Goal: Transaction & Acquisition: Purchase product/service

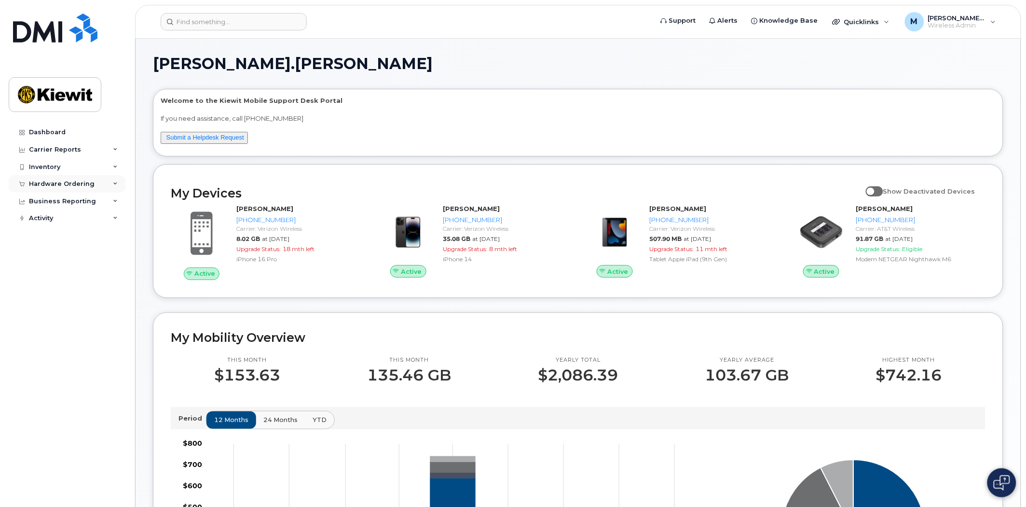
click at [64, 181] on div "Hardware Ordering" at bounding box center [62, 184] width 66 height 8
click at [49, 217] on div "Orders" at bounding box center [45, 220] width 24 height 9
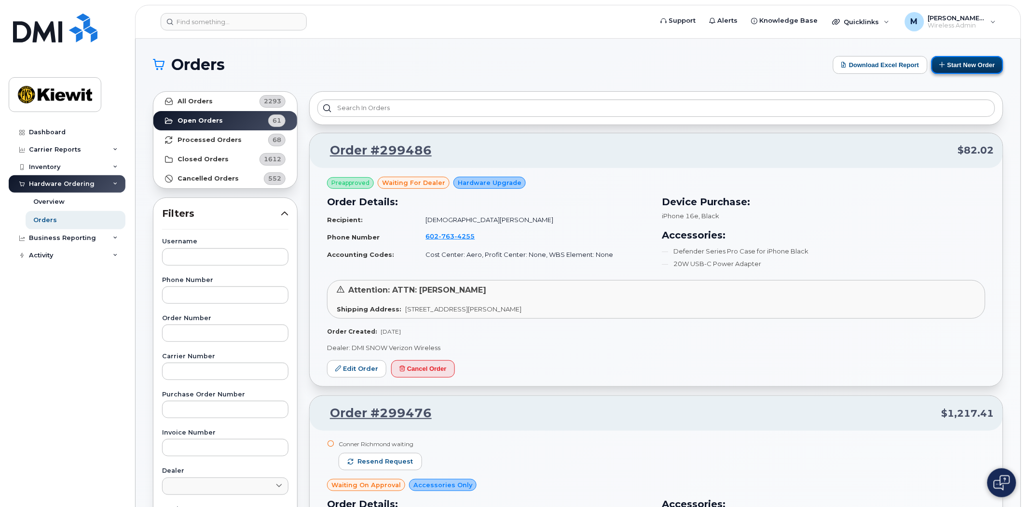
click at [963, 68] on button "Start New Order" at bounding box center [968, 65] width 72 height 18
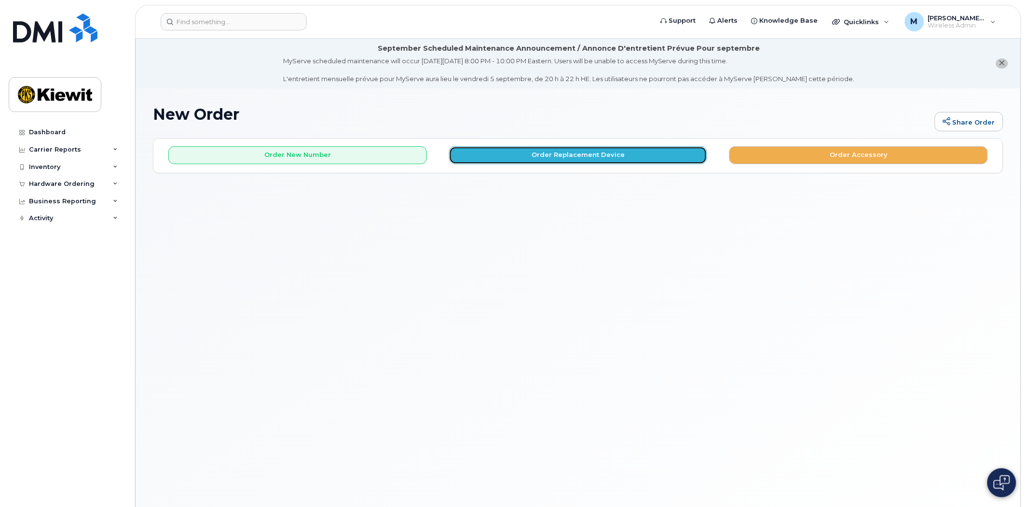
click at [555, 155] on button "Order Replacement Device" at bounding box center [578, 155] width 259 height 18
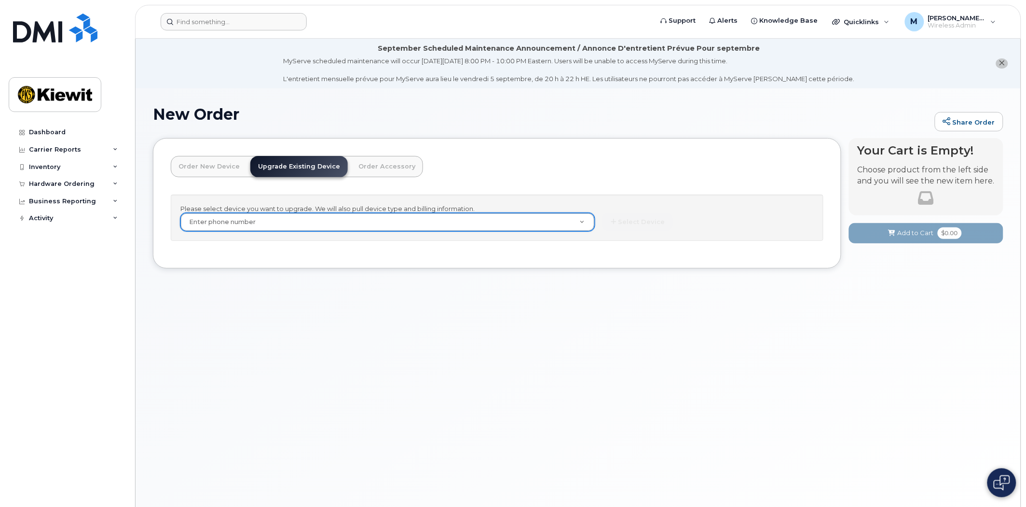
type input "m"
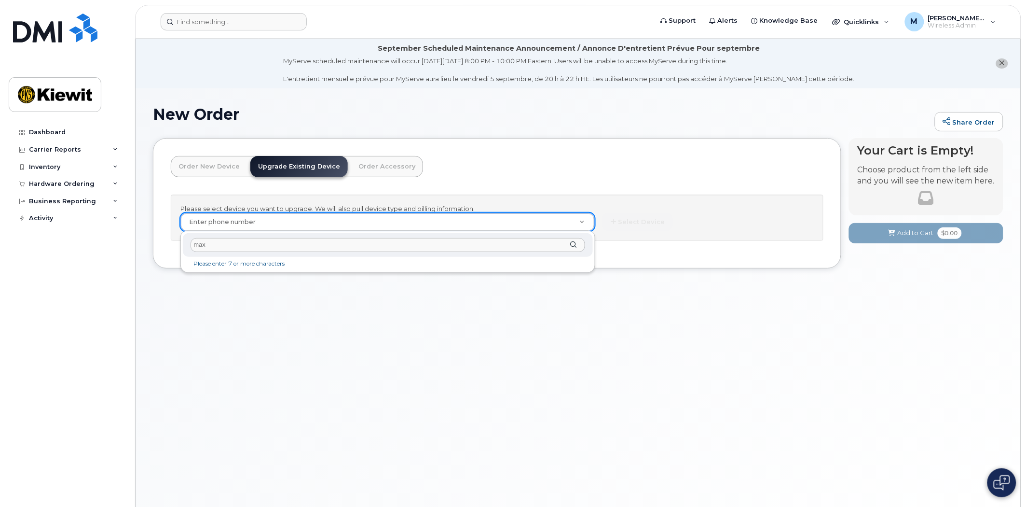
type input "max"
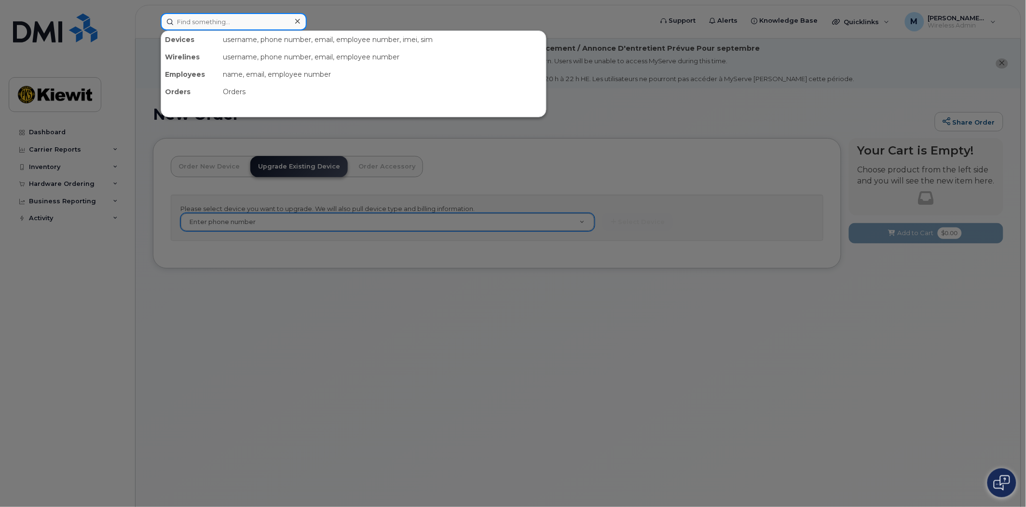
click at [195, 17] on input at bounding box center [234, 21] width 146 height 17
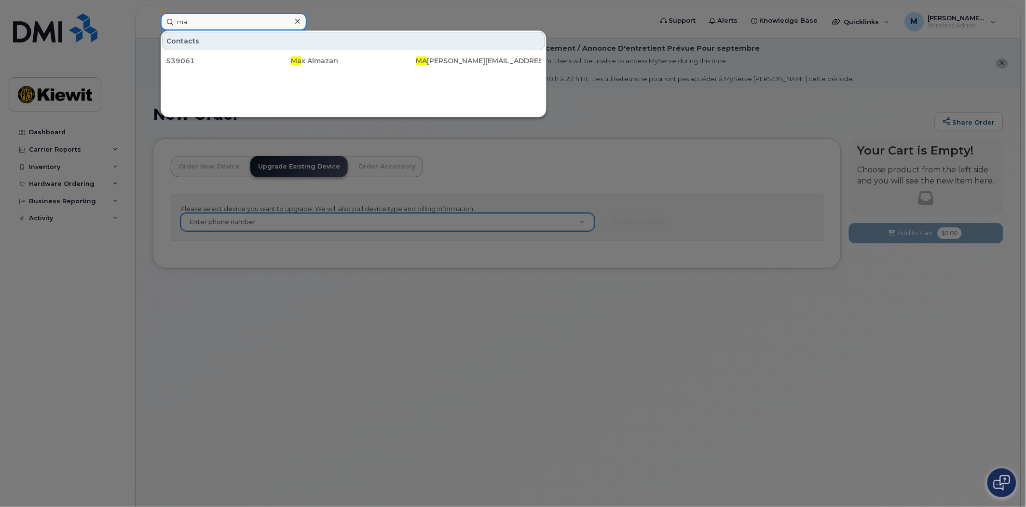
type input "m"
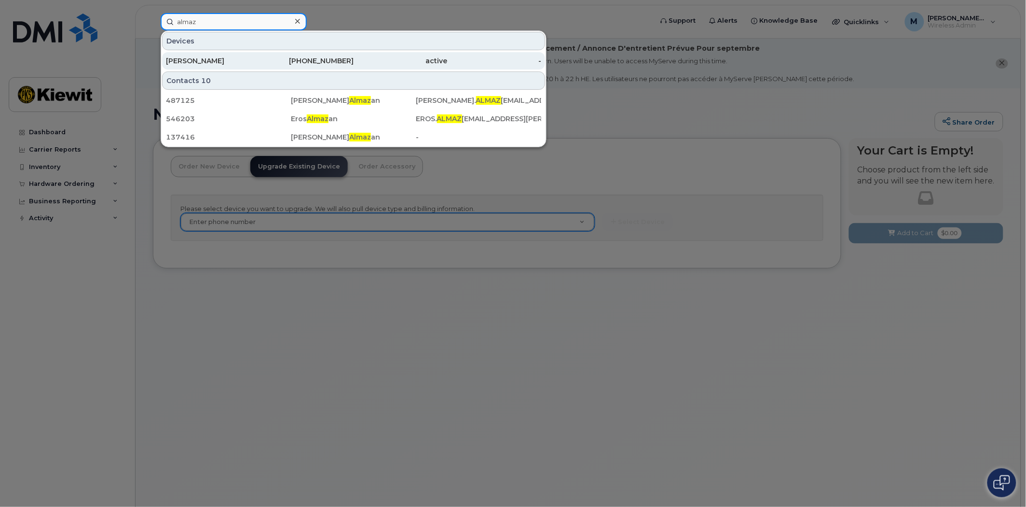
type input "almaz"
click at [311, 60] on div "912-704-4273" at bounding box center [307, 61] width 94 height 10
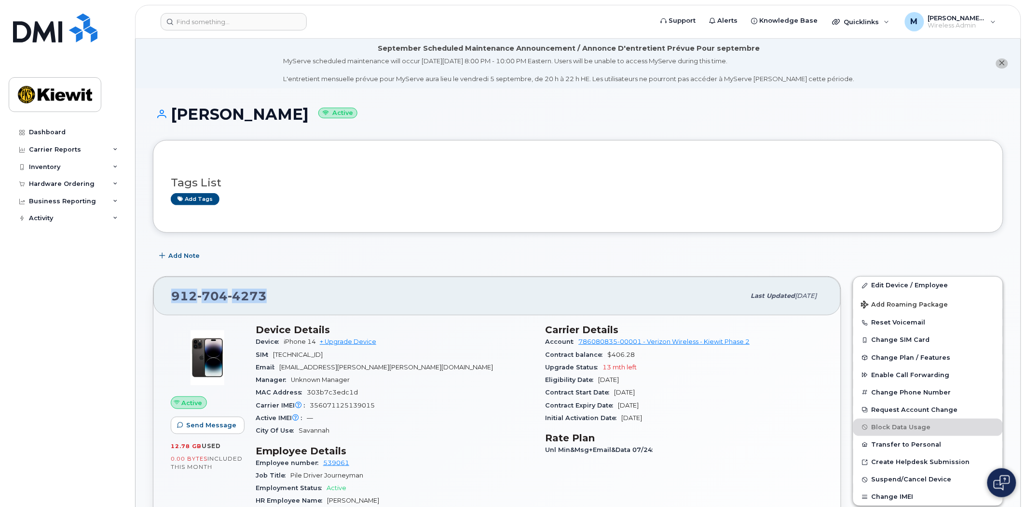
drag, startPoint x: 280, startPoint y: 290, endPoint x: 135, endPoint y: 301, distance: 145.2
copy span "912 704 4273"
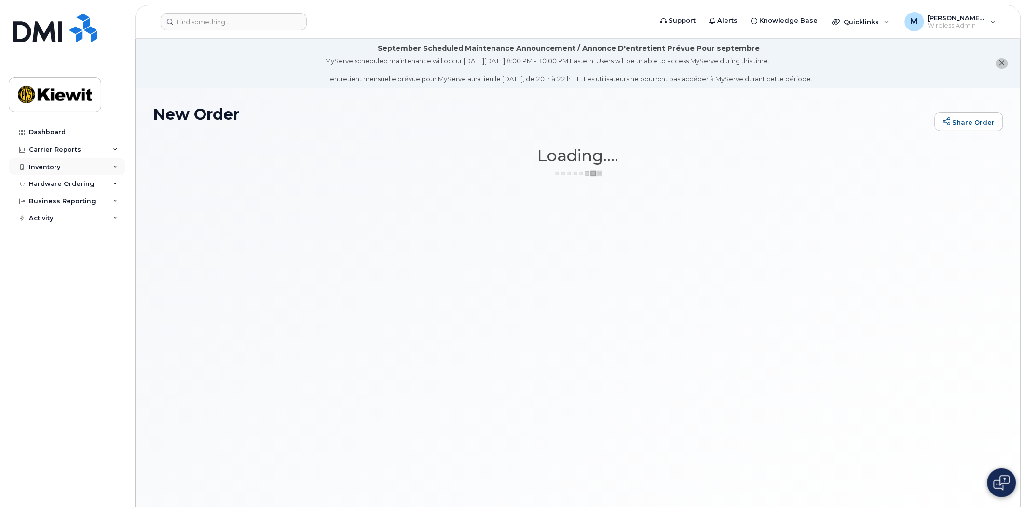
click at [40, 175] on div "Inventory" at bounding box center [67, 166] width 117 height 17
click at [46, 167] on div "Inventory" at bounding box center [44, 167] width 31 height 8
click at [46, 184] on div "Hardware Ordering" at bounding box center [62, 184] width 66 height 8
click at [52, 221] on div "Orders" at bounding box center [45, 220] width 24 height 9
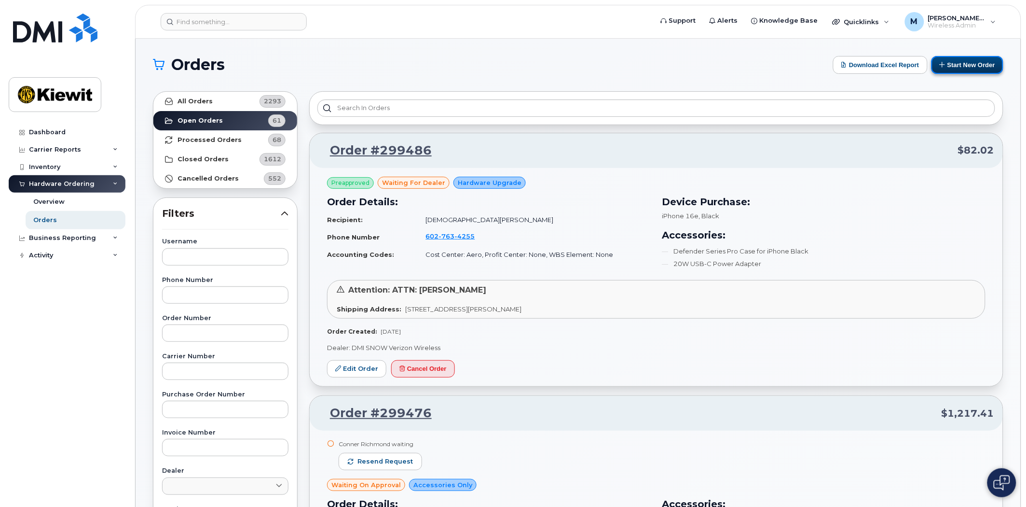
click at [983, 69] on button "Start New Order" at bounding box center [968, 65] width 72 height 18
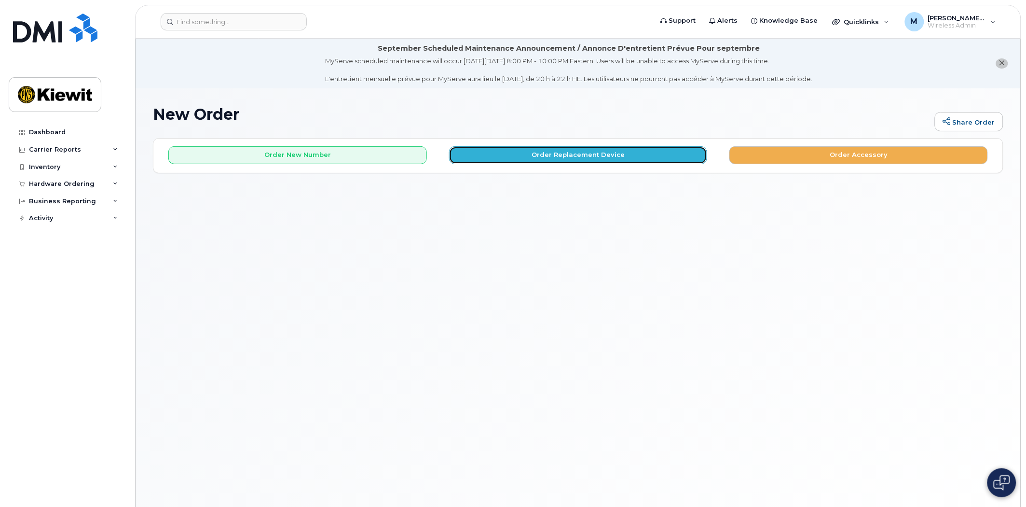
click at [581, 155] on button "Order Replacement Device" at bounding box center [578, 155] width 259 height 18
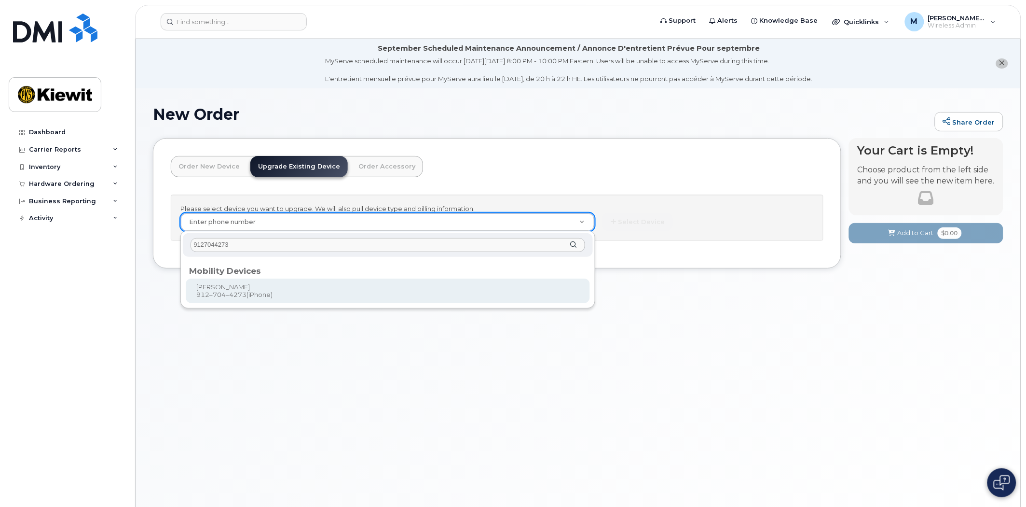
type input "9127044273"
type input "1173748"
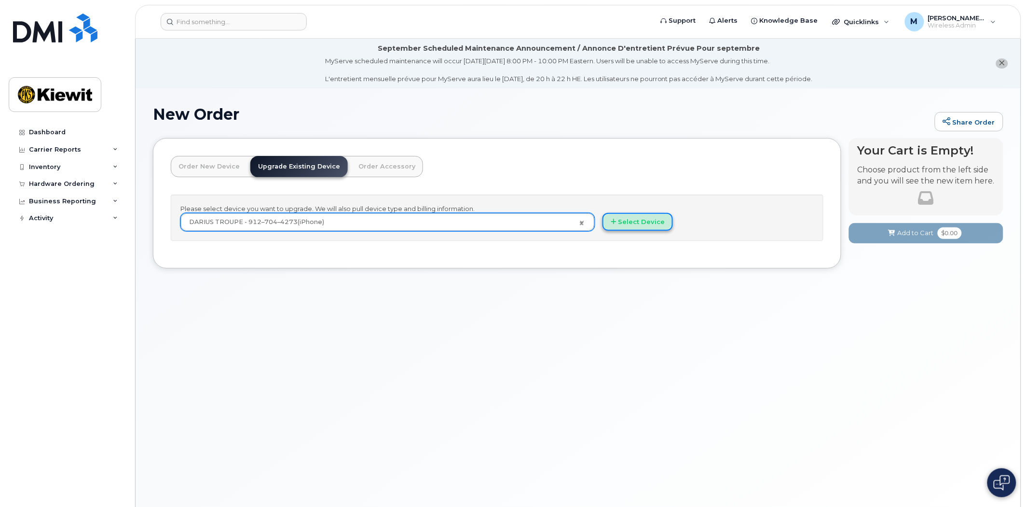
click at [637, 219] on button "Select Device" at bounding box center [638, 222] width 70 height 18
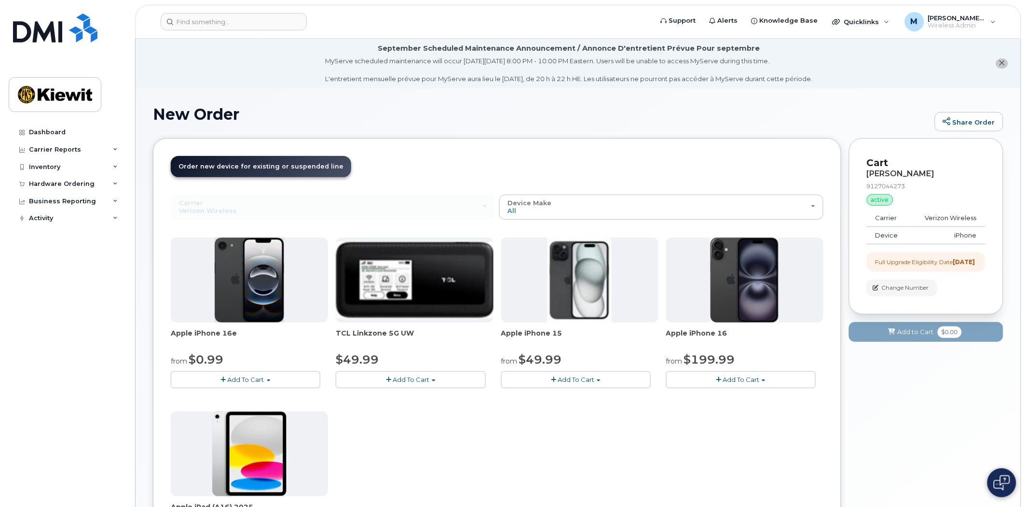
click at [575, 370] on div "Apple iPhone 15 from $49.99 Add To Cart $49.99 - 2 Year Upgrade (128GB) $729.99…" at bounding box center [579, 312] width 157 height 151
click at [575, 382] on span "Add To Cart" at bounding box center [576, 379] width 37 height 8
click at [578, 397] on link "$49.99 - 2 Year Upgrade (128GB)" at bounding box center [566, 397] width 125 height 12
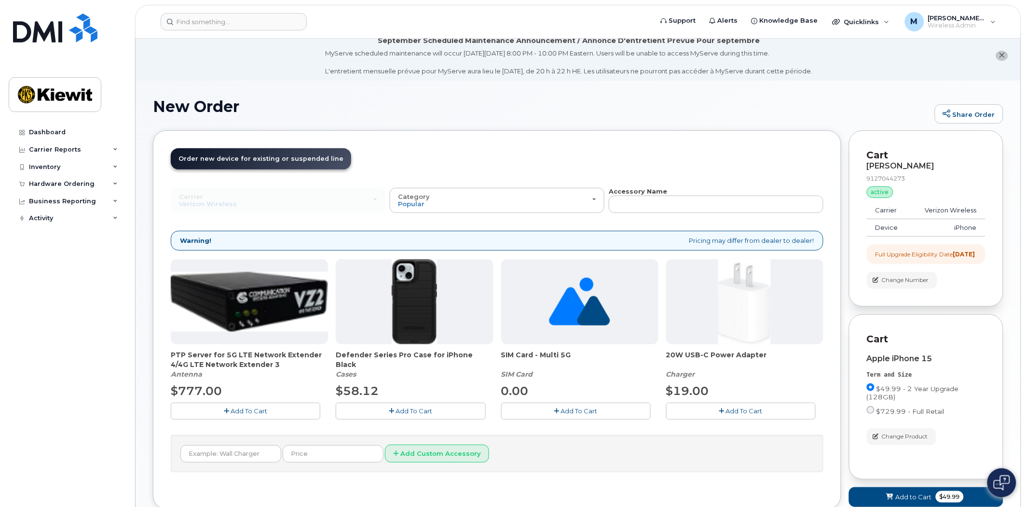
scroll to position [81, 0]
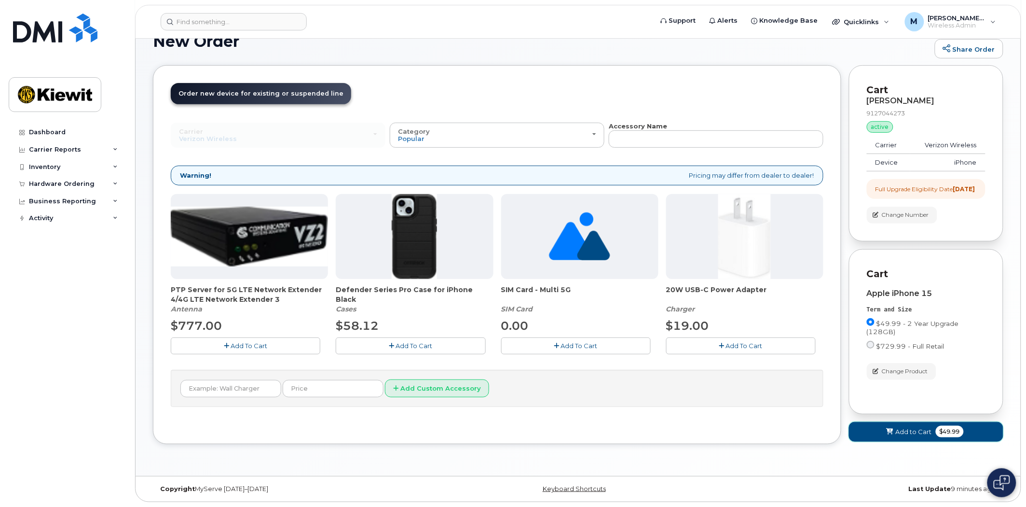
click at [912, 437] on button "Add to Cart $49.99" at bounding box center [926, 432] width 154 height 20
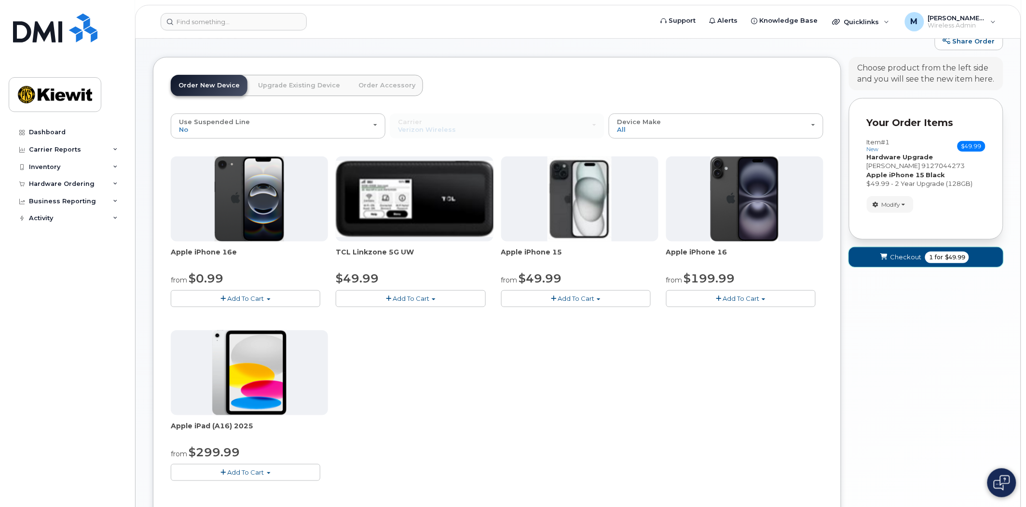
click at [883, 255] on icon "submit" at bounding box center [884, 257] width 7 height 6
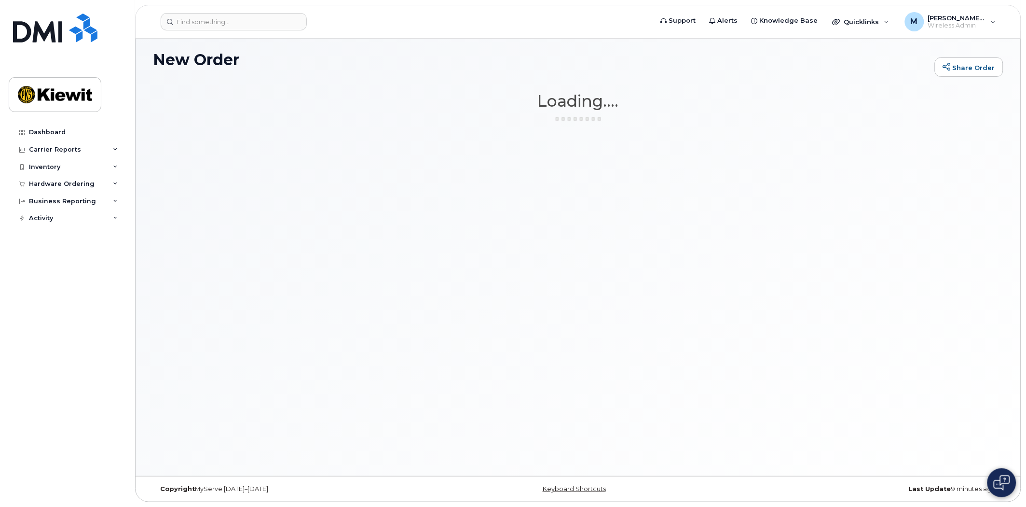
scroll to position [54, 0]
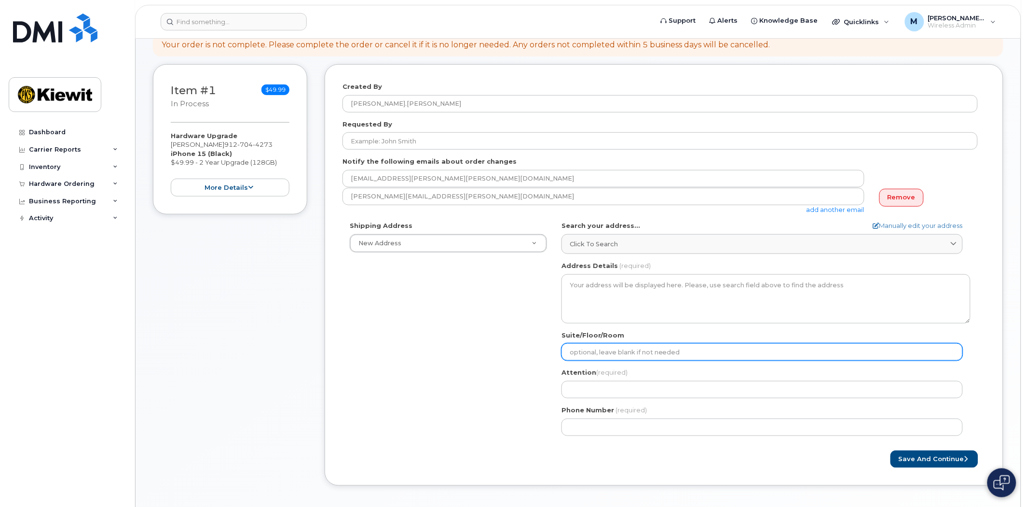
scroll to position [161, 0]
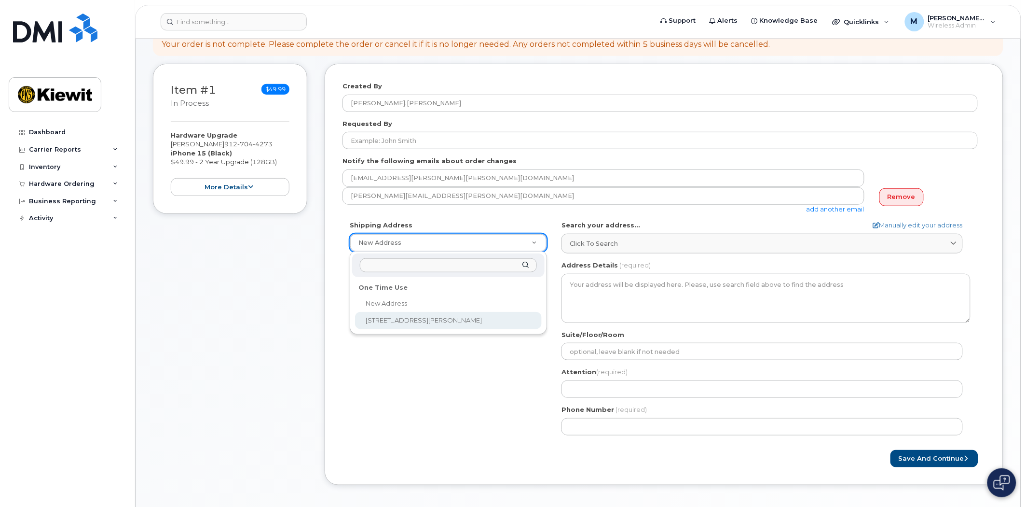
select select "[STREET_ADDRESS][PERSON_NAME]"
type textarea "[STREET_ADDRESS][PERSON_NAME]"
type input "[PERSON_NAME]"
type input "9124295100"
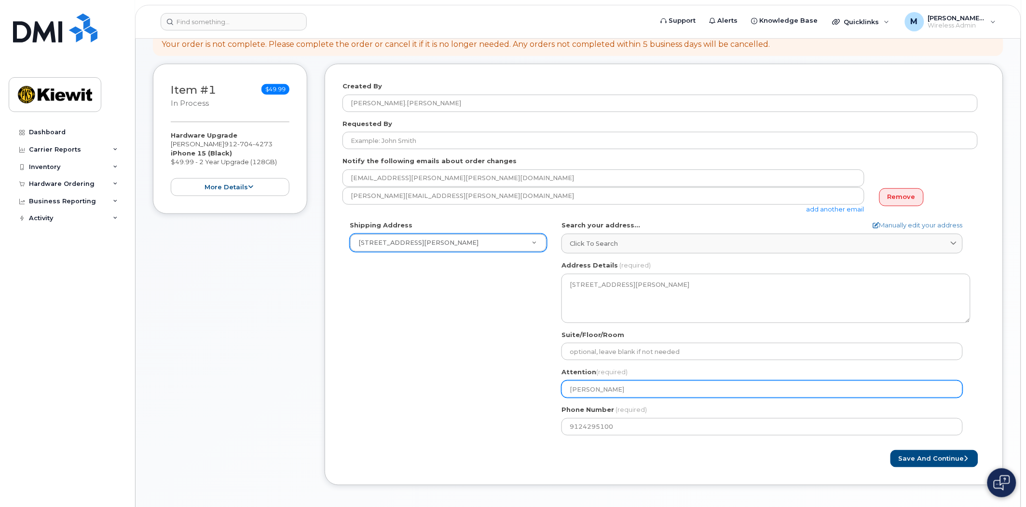
click at [647, 387] on input "[PERSON_NAME]" at bounding box center [762, 388] width 401 height 17
drag, startPoint x: 623, startPoint y: 387, endPoint x: 491, endPoint y: 374, distance: 132.4
click at [491, 374] on div "Shipping Address 205 Hutchinson Island Rd New Address 205 Hutchinson Island Rd …" at bounding box center [661, 331] width 636 height 221
select select
type input "C"
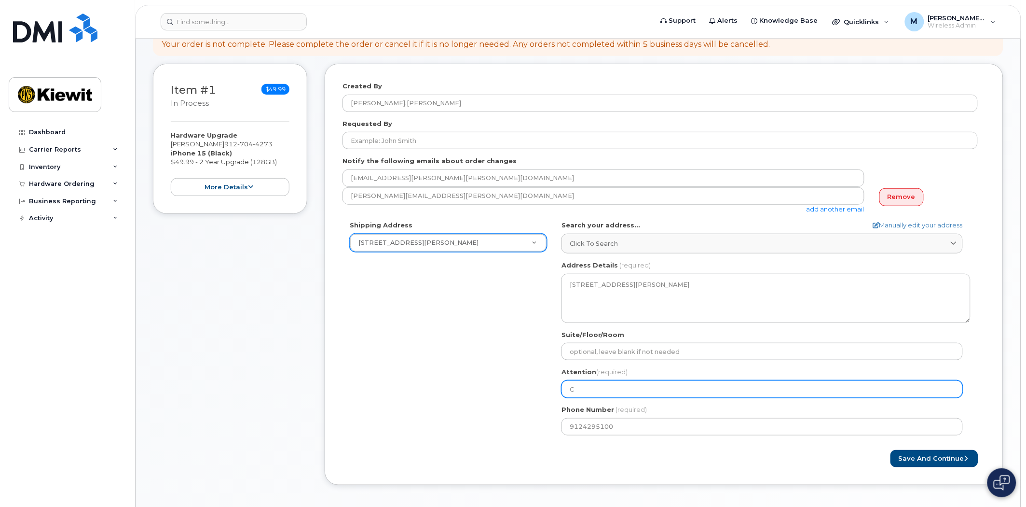
select select
type input "Ch"
select select
type input "Cha"
select select
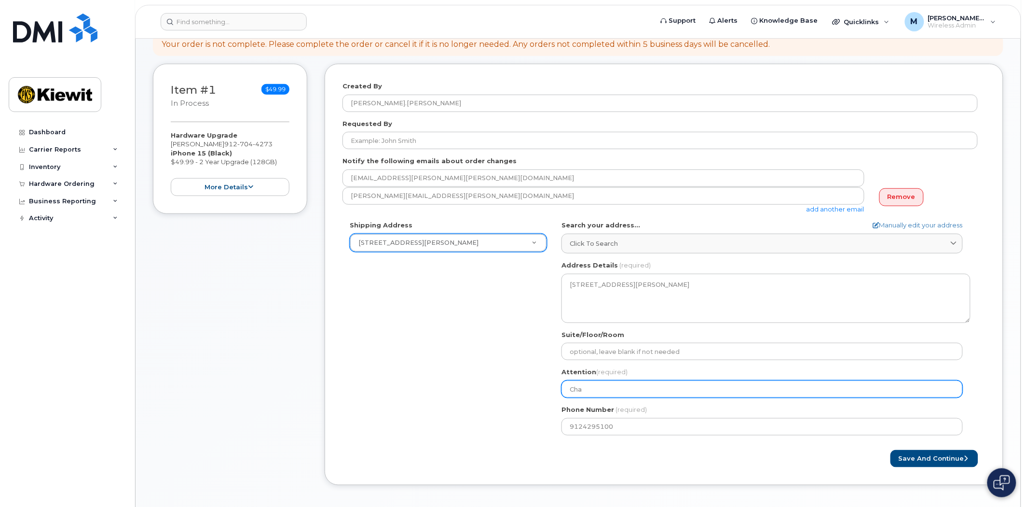
type input "Char"
select select
type input "Charl"
select select
type input "[PERSON_NAME]"
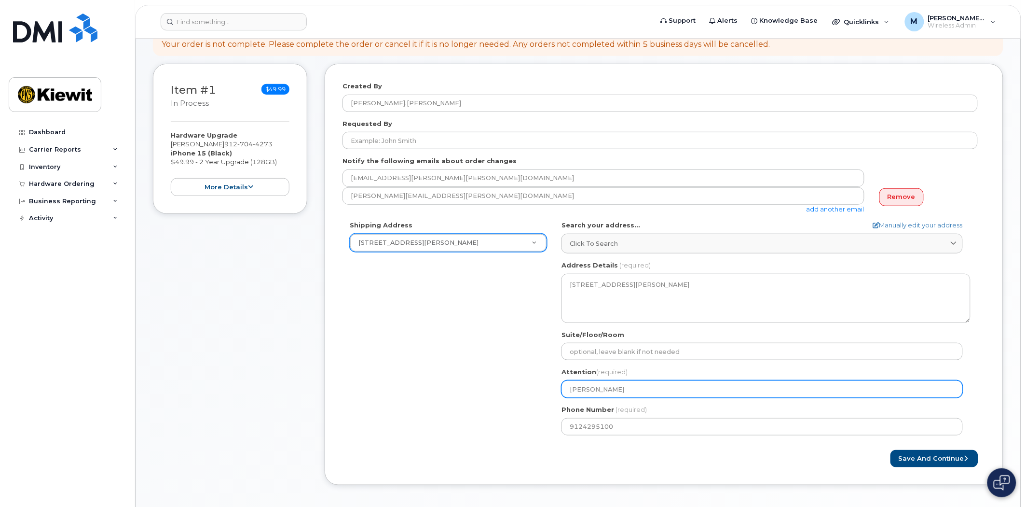
select select
type input "[PERSON_NAME]"
select select
type input "[PERSON_NAME]"
select select
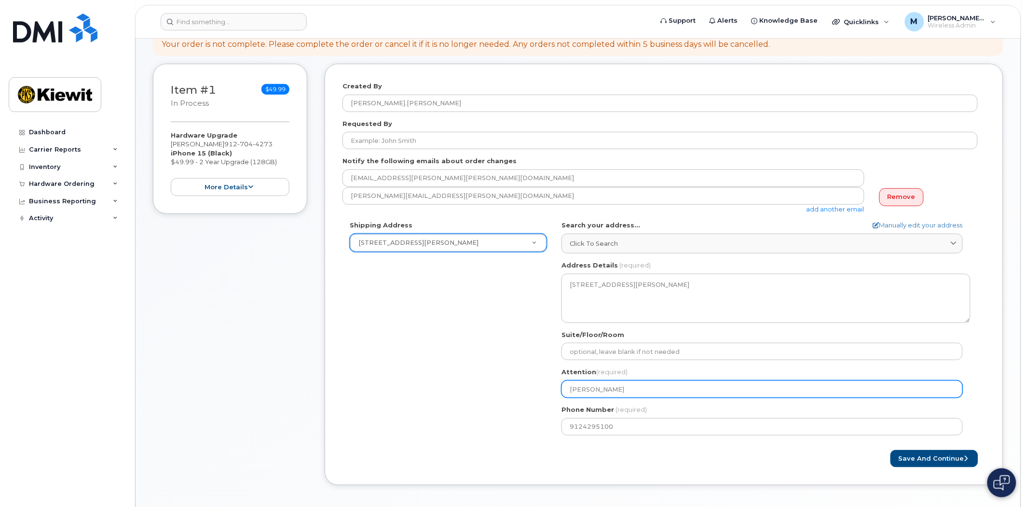
type input "[PERSON_NAME]"
select select
type input "Charles Cow"
select select
type input "Charles Cowa"
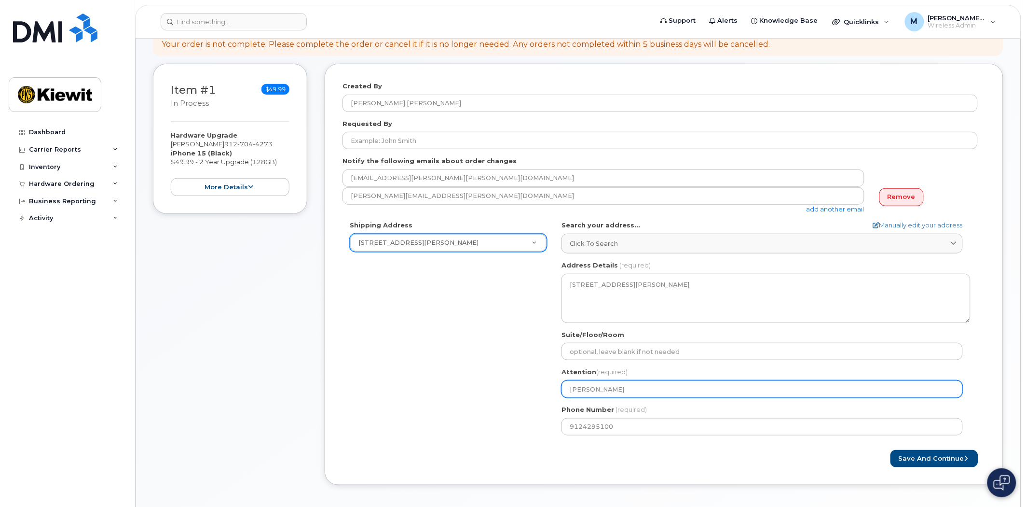
select select
type input "Charles Cowar"
select select
type input "[PERSON_NAME]"
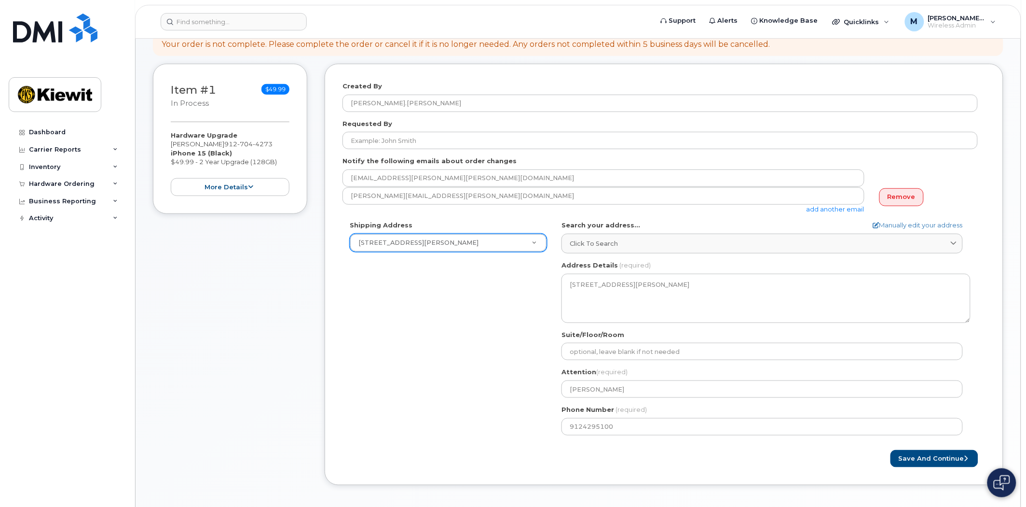
drag, startPoint x: 814, startPoint y: 448, endPoint x: 819, endPoint y: 447, distance: 5.3
click at [815, 447] on form "Created By Melissa.Arnsdorff Requested By Notify the following emails about ord…" at bounding box center [664, 275] width 643 height 386
click at [905, 443] on form "Created By Melissa.Arnsdorff Requested By Notify the following emails about ord…" at bounding box center [664, 275] width 643 height 386
click at [909, 455] on button "Save and Continue" at bounding box center [935, 459] width 88 height 18
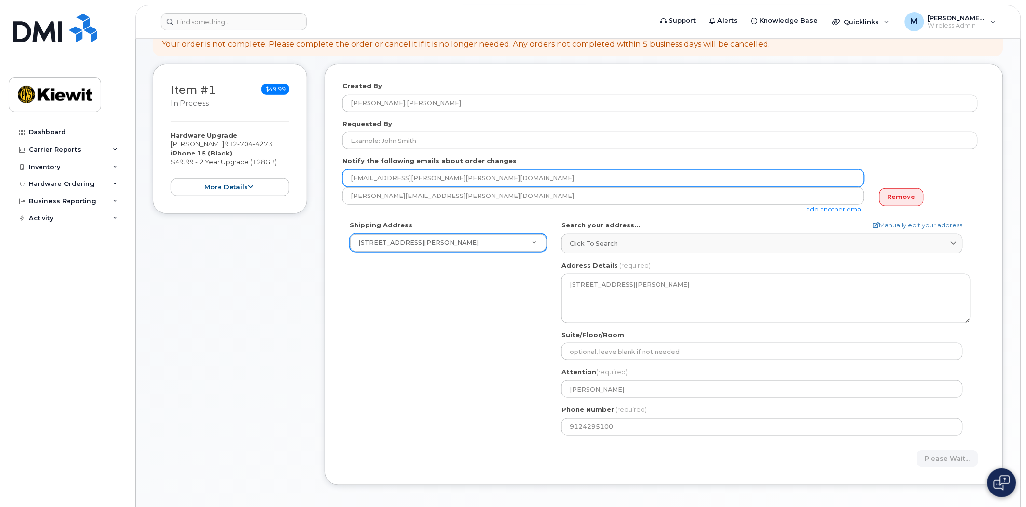
drag, startPoint x: 465, startPoint y: 181, endPoint x: 242, endPoint y: 169, distance: 222.8
click at [242, 169] on div "Item #1 in process $49.99 Hardware Upgrade DARIUS TROUPE 912 704 4273 iPhone 15…" at bounding box center [578, 282] width 851 height 436
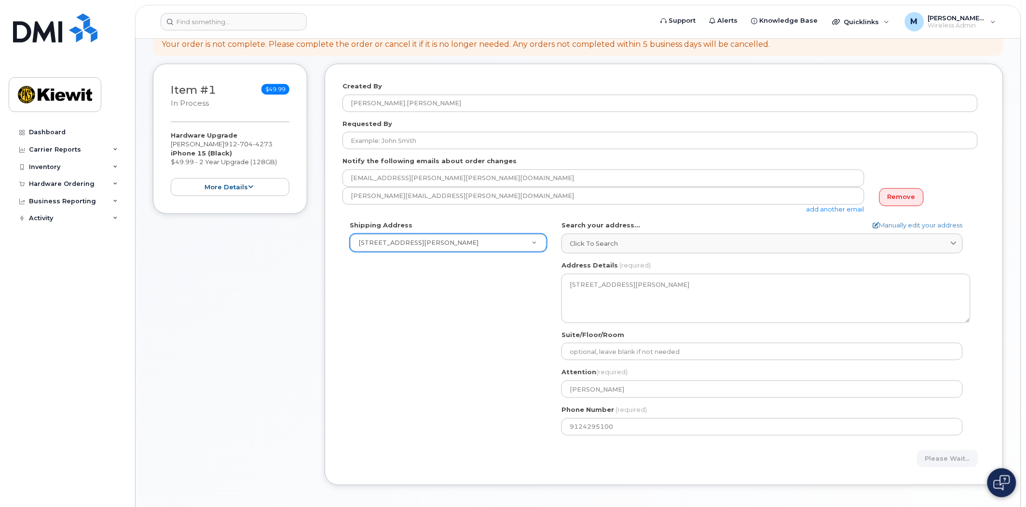
click at [463, 322] on div "Shipping Address 205 Hutchinson Island Rd New Address 205 Hutchinson Island Rd …" at bounding box center [661, 331] width 636 height 221
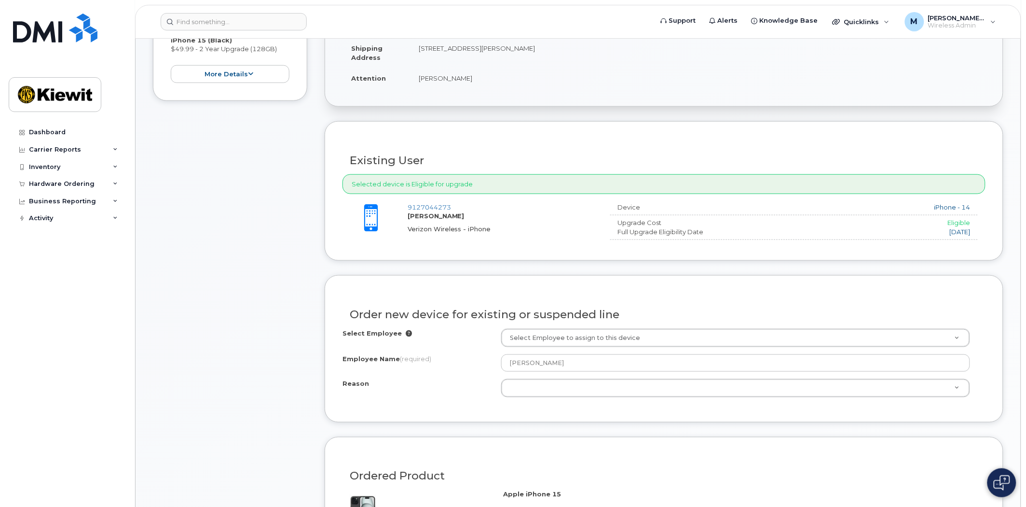
scroll to position [268, 0]
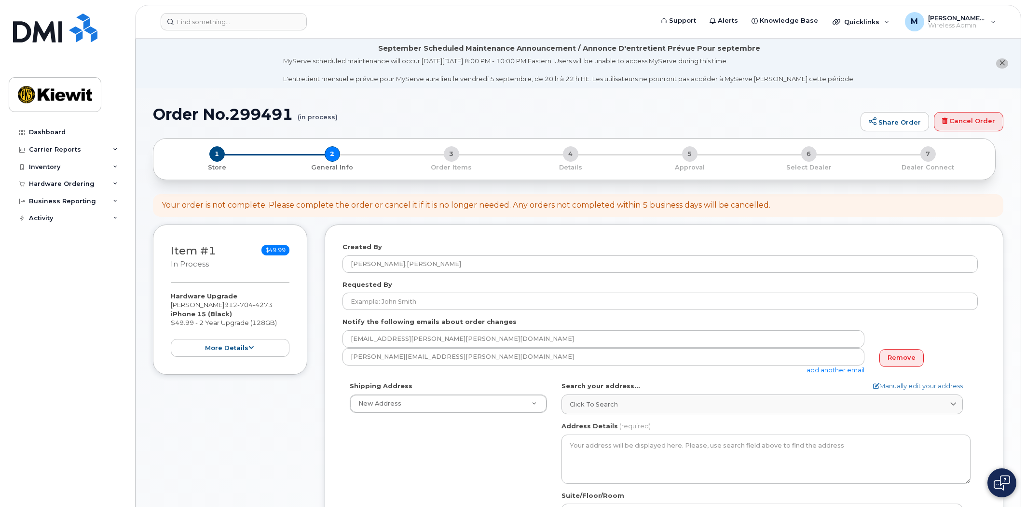
select select
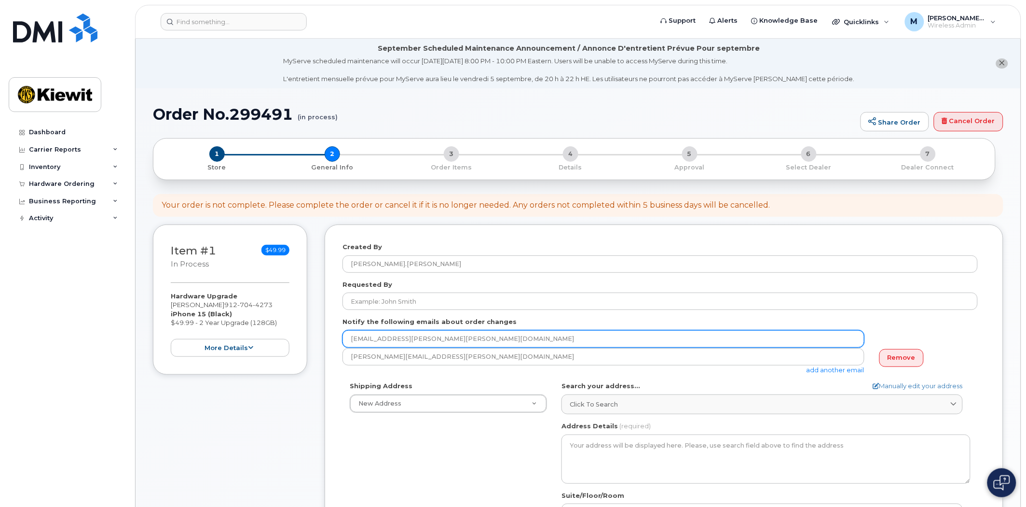
click at [457, 346] on input "[EMAIL_ADDRESS][PERSON_NAME][PERSON_NAME][DOMAIN_NAME]" at bounding box center [604, 338] width 522 height 17
drag, startPoint x: 466, startPoint y: 338, endPoint x: 313, endPoint y: 324, distance: 154.1
click at [313, 324] on div "Item #1 in process $49.99 Hardware Upgrade DARIUS TROUPE 912 704 4273 iPhone 15…" at bounding box center [578, 442] width 851 height 436
type input "charles.cowart@ticus.com"
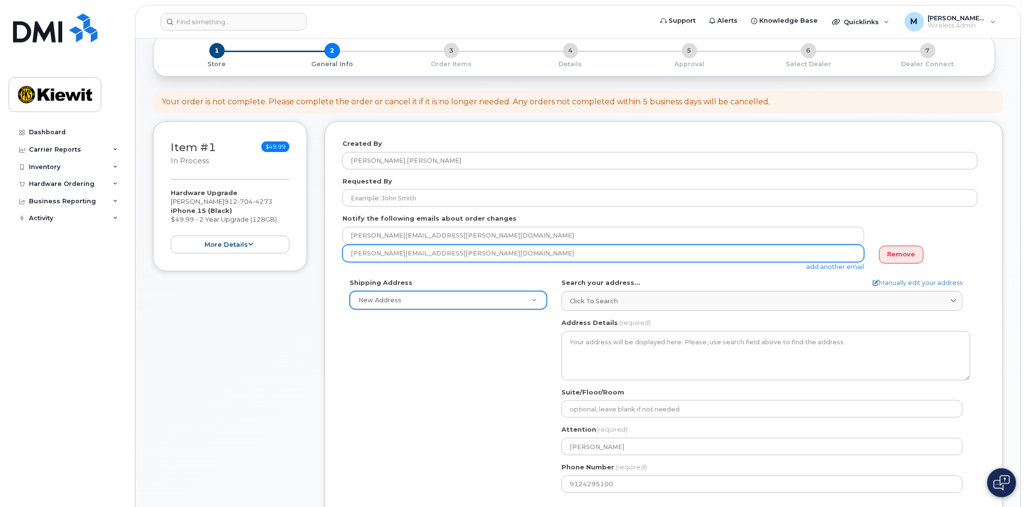
scroll to position [107, 0]
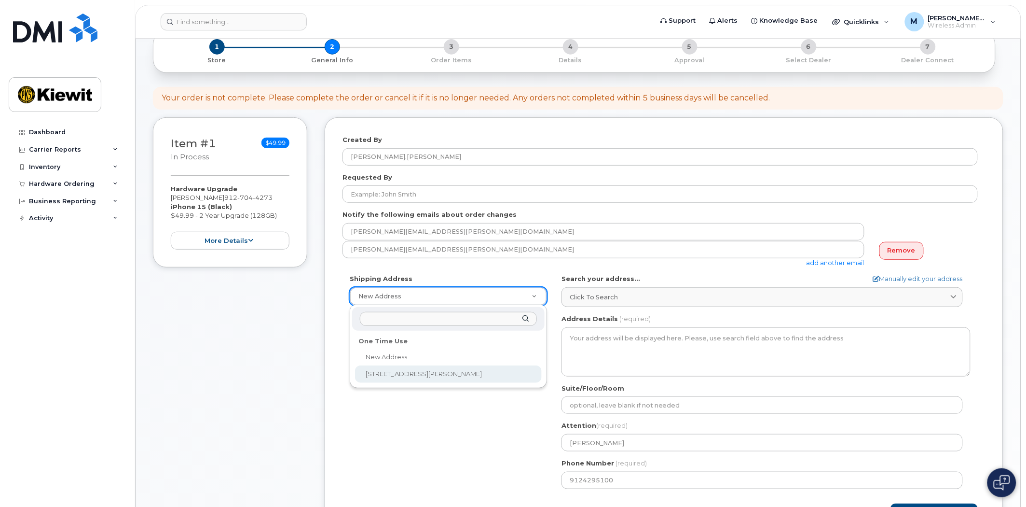
select select "205 Hutchinson Island Rd"
type textarea "205 Hutchinson Island Rd SAVANNAH GA 31421-7010 UNITED STATES"
type input "Arthur Bouldin"
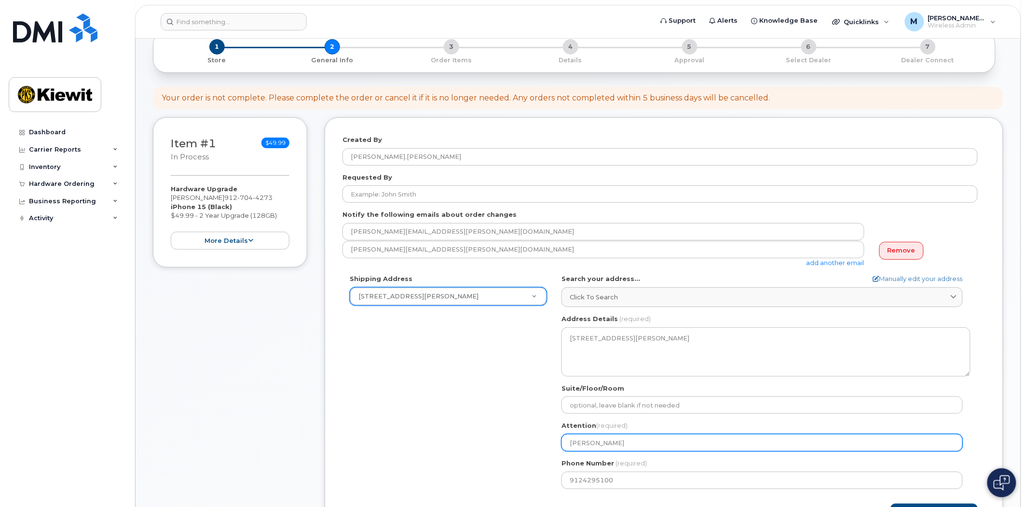
drag, startPoint x: 581, startPoint y: 442, endPoint x: 479, endPoint y: 436, distance: 101.5
click at [482, 436] on div "Shipping Address 205 Hutchinson Island Rd New Address 205 Hutchinson Island Rd …" at bounding box center [661, 384] width 636 height 221
select select
type input "C"
select select
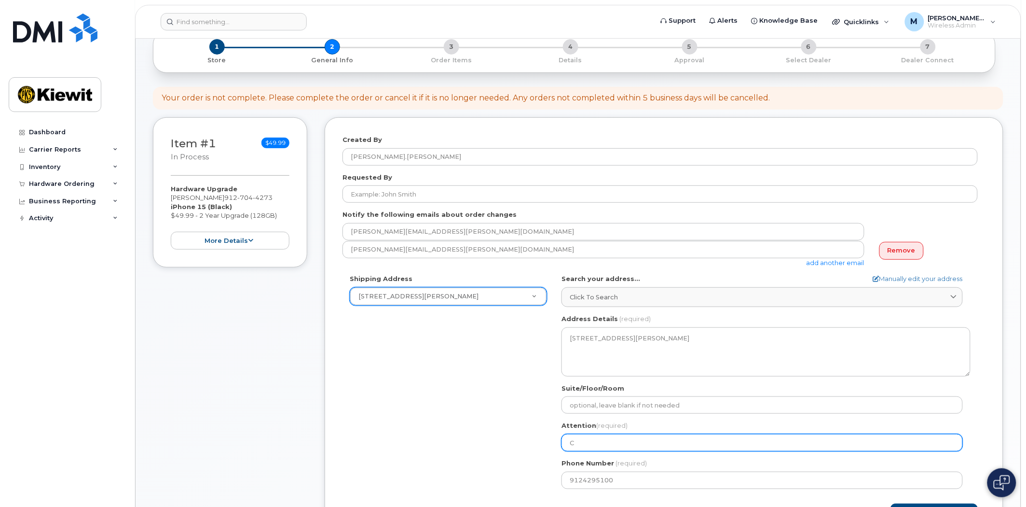
type input "Ch"
select select
type input "Cha"
select select
type input "Char"
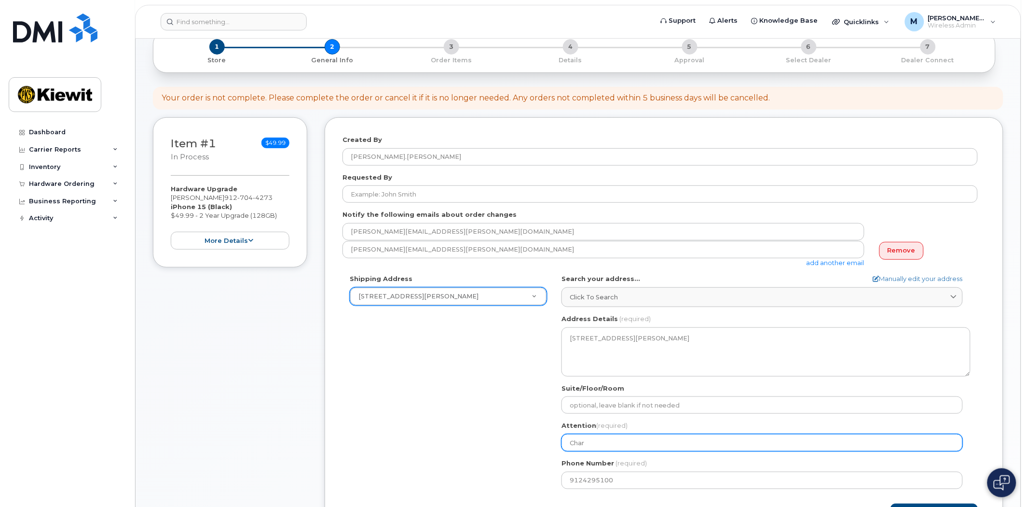
select select
type input "Charl"
select select
type input "Charle"
select select
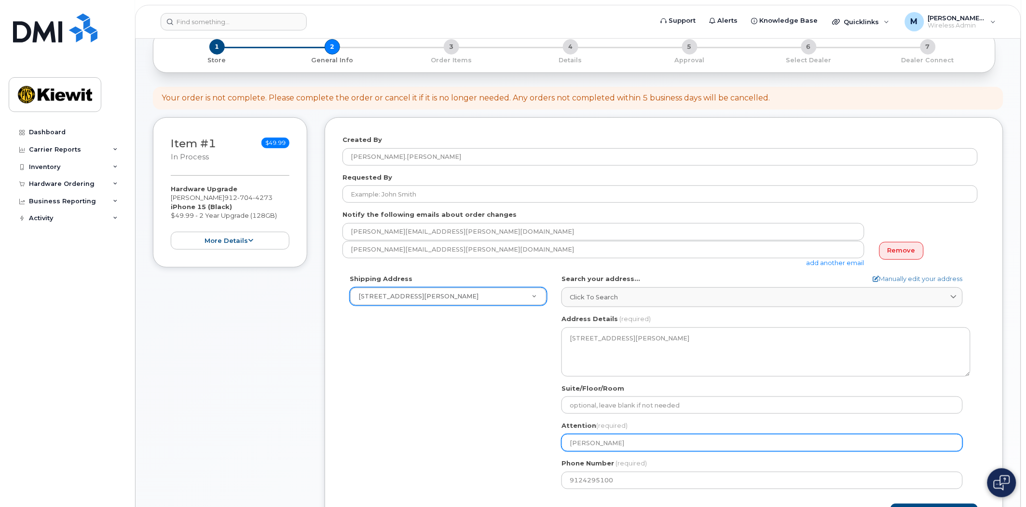
type input "Charles"
select select
type input "Charles C"
select select
type input "Charles Co"
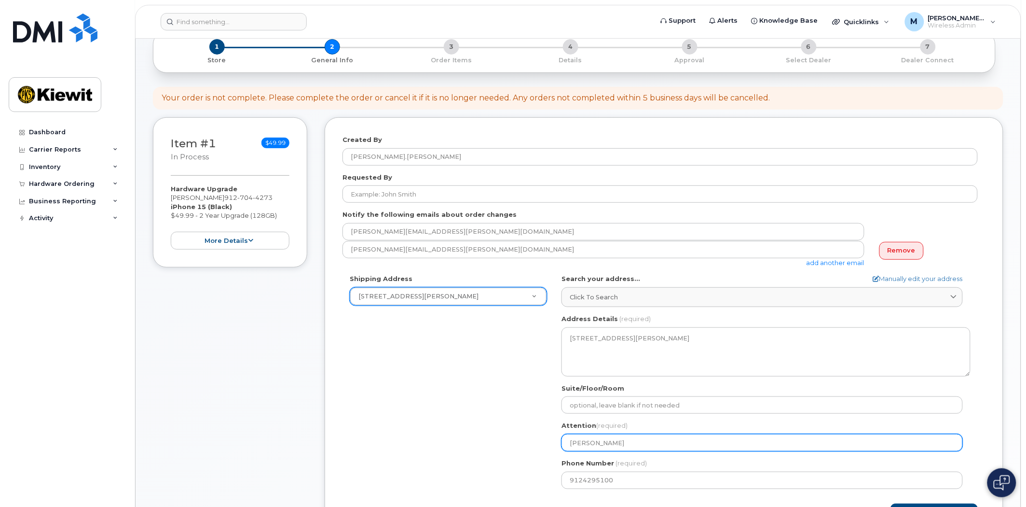
select select
type input "Charles Cow"
select select
type input "Charles Cowa"
select select
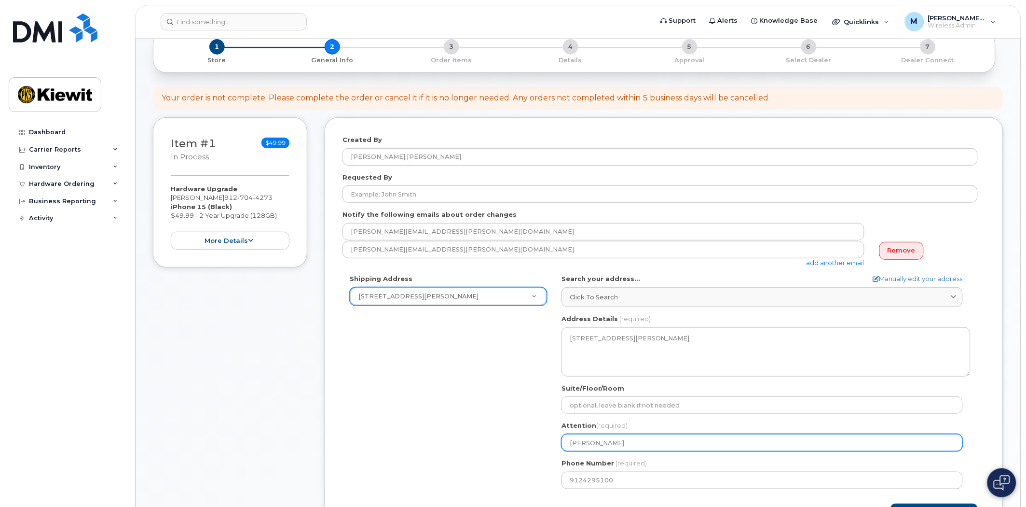
type input "Charles Cowar"
select select
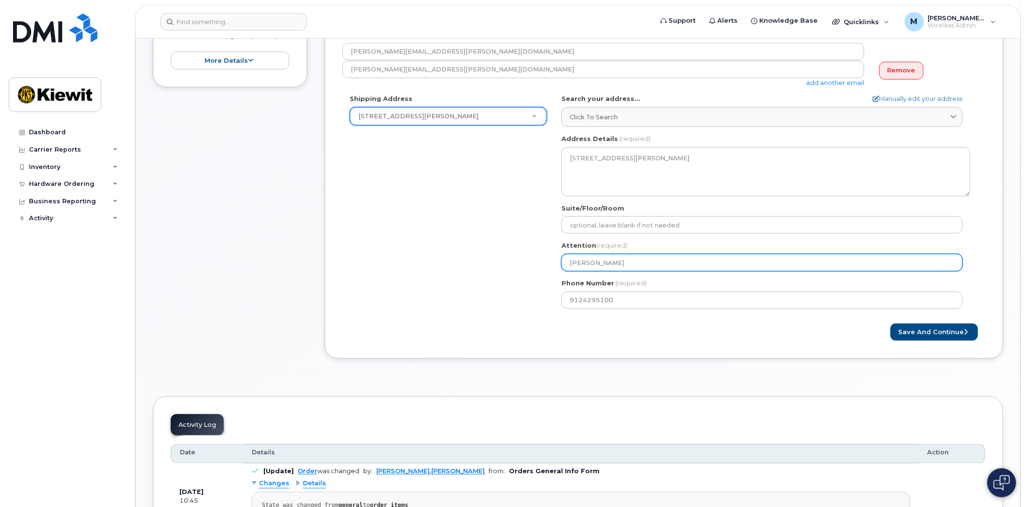
scroll to position [483, 0]
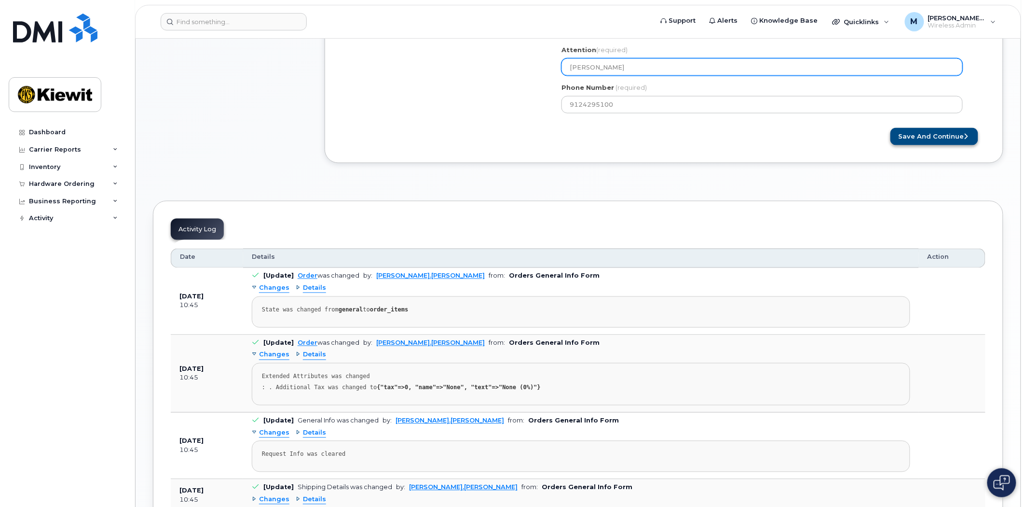
type input "[PERSON_NAME]"
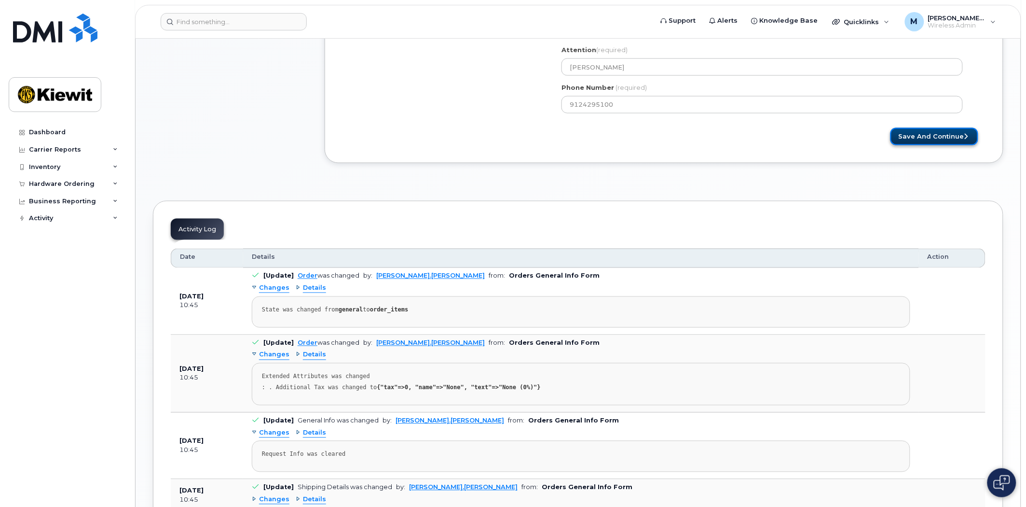
click at [935, 144] on button "Save and Continue" at bounding box center [935, 137] width 88 height 18
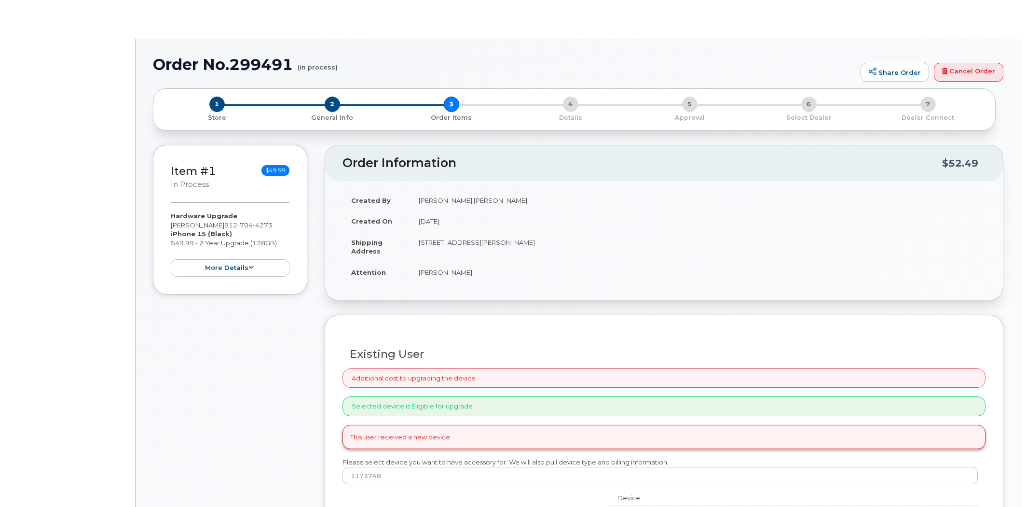
type input "[PERSON_NAME]"
radio input "true"
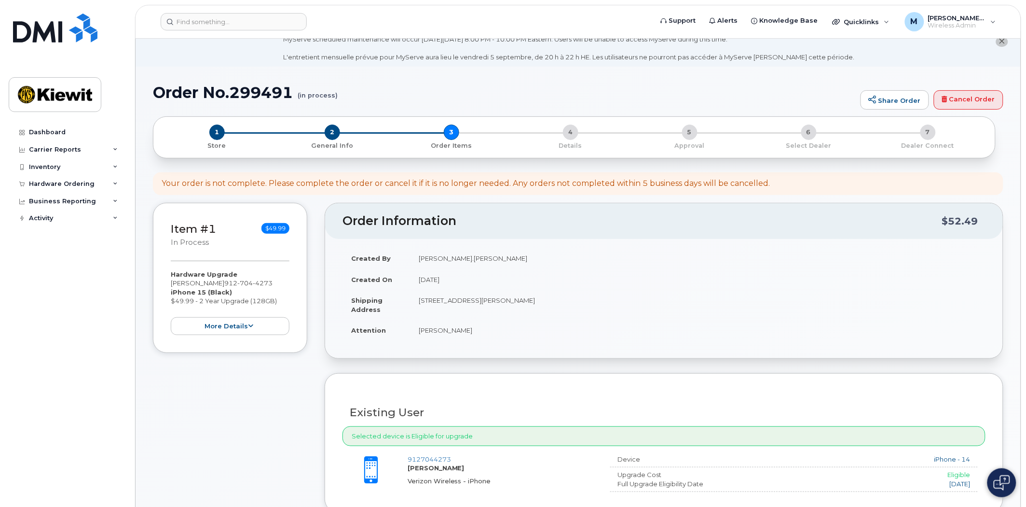
scroll to position [321, 0]
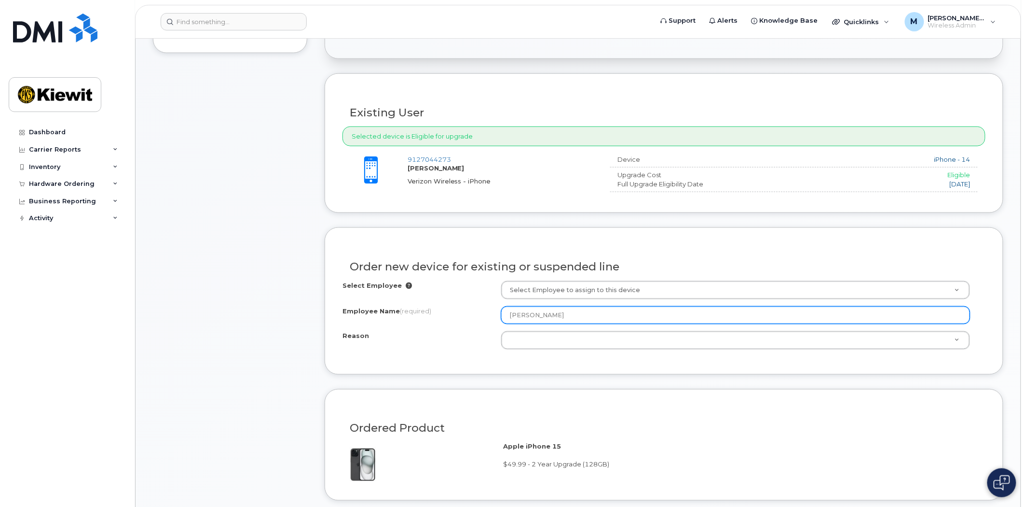
drag, startPoint x: 568, startPoint y: 316, endPoint x: 480, endPoint y: 310, distance: 88.0
click at [480, 310] on div "Employee Name (required) [PERSON_NAME]" at bounding box center [664, 314] width 643 height 17
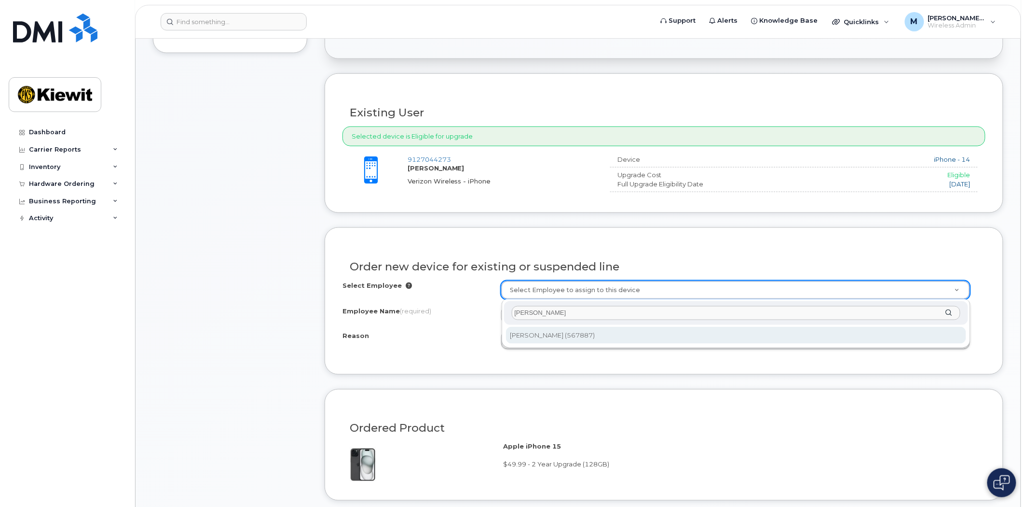
type input "[PERSON_NAME]"
type input "2392297"
type input "[PERSON_NAME]"
select select
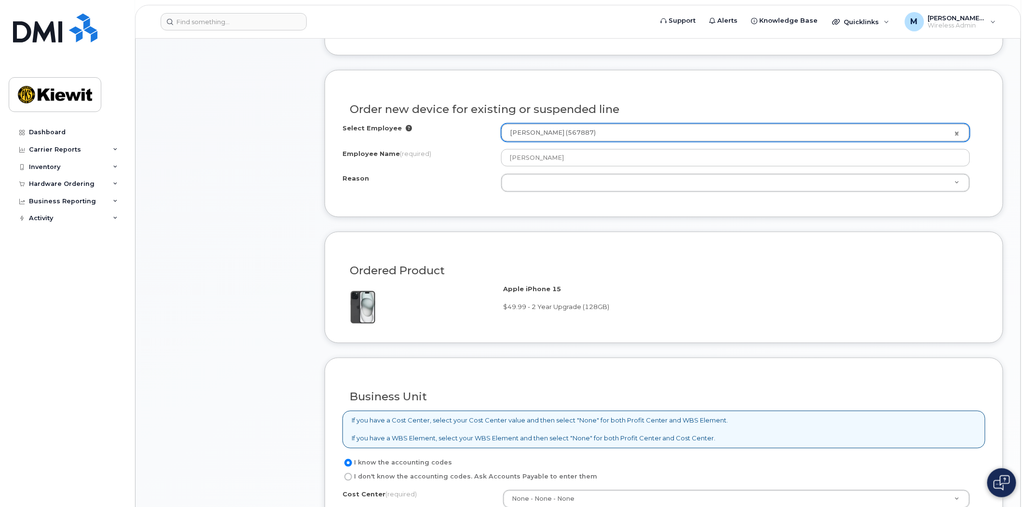
scroll to position [483, 0]
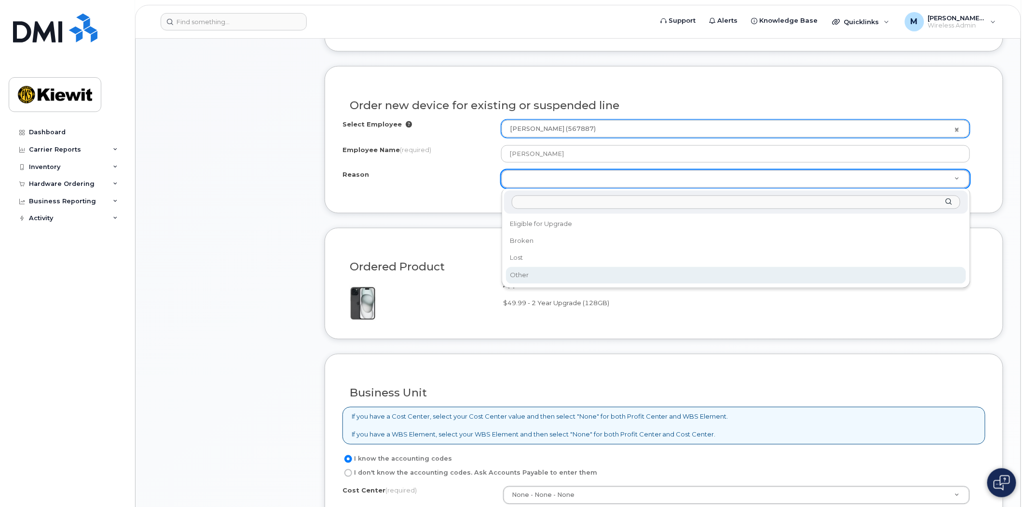
select select "other"
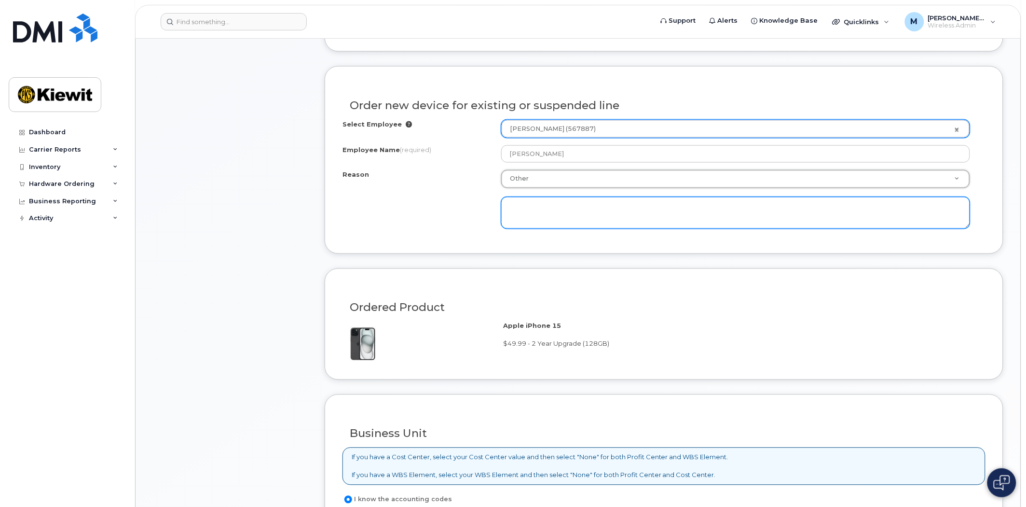
click at [538, 206] on textarea at bounding box center [735, 213] width 469 height 32
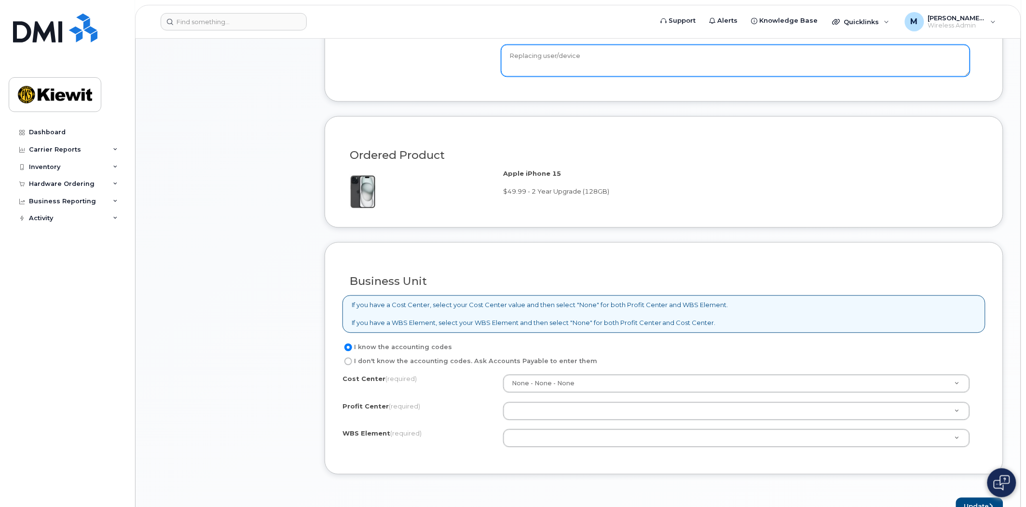
scroll to position [804, 0]
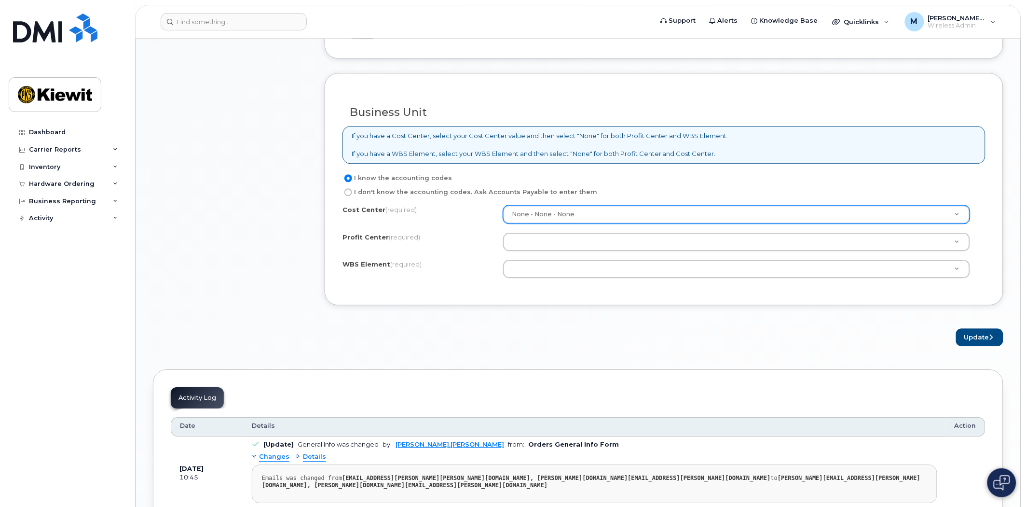
type textarea "Replacing user/device"
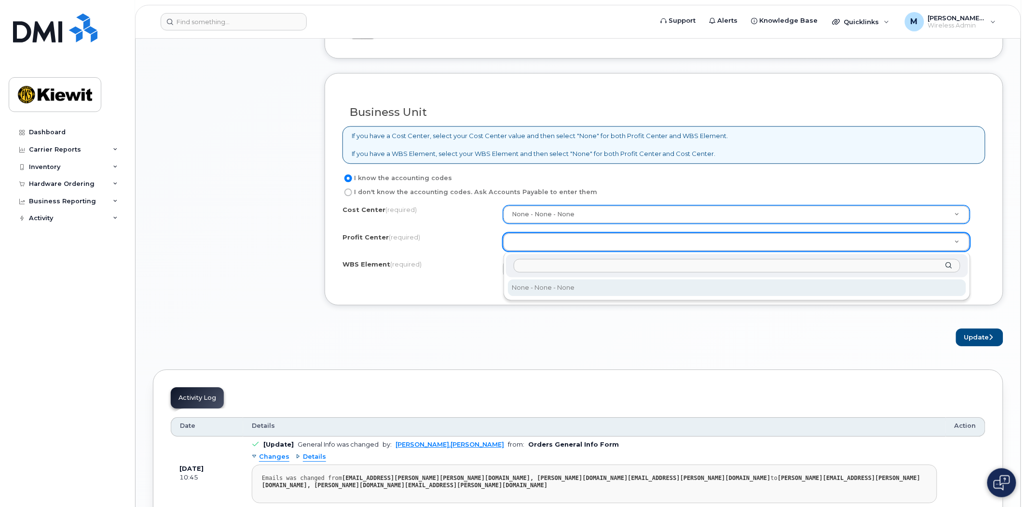
select select "None"
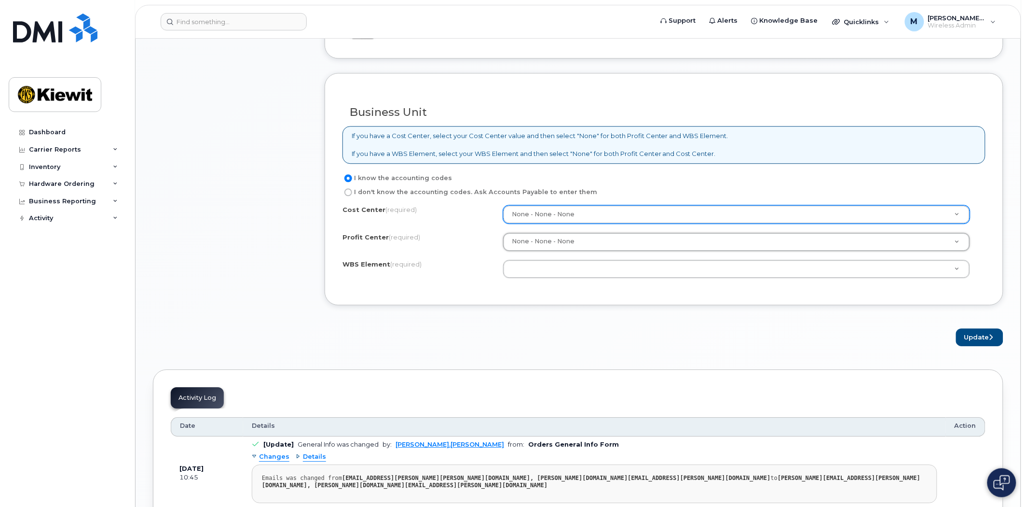
click at [536, 282] on div "Cost Center (required) None - None - None Profit Center (required) None - None …" at bounding box center [664, 246] width 643 height 82
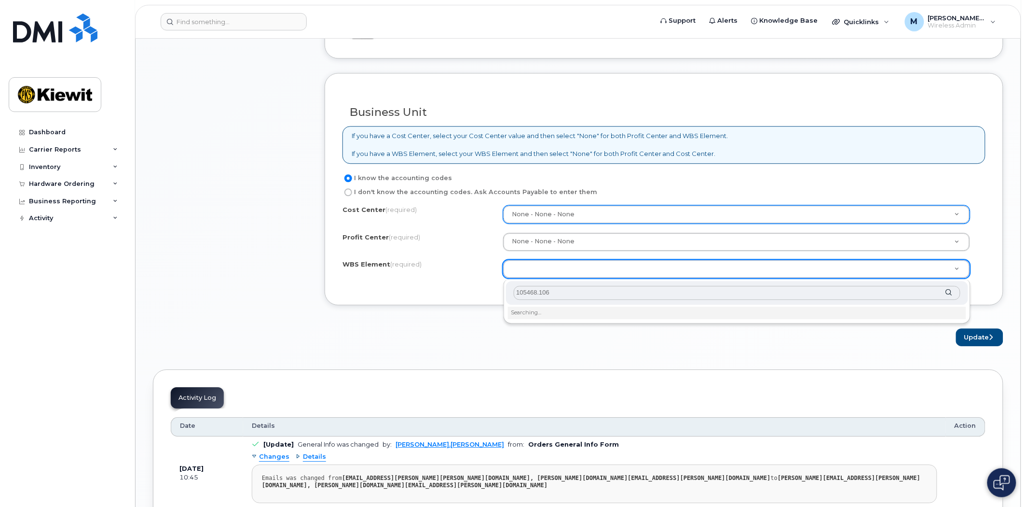
type input "105468.1069"
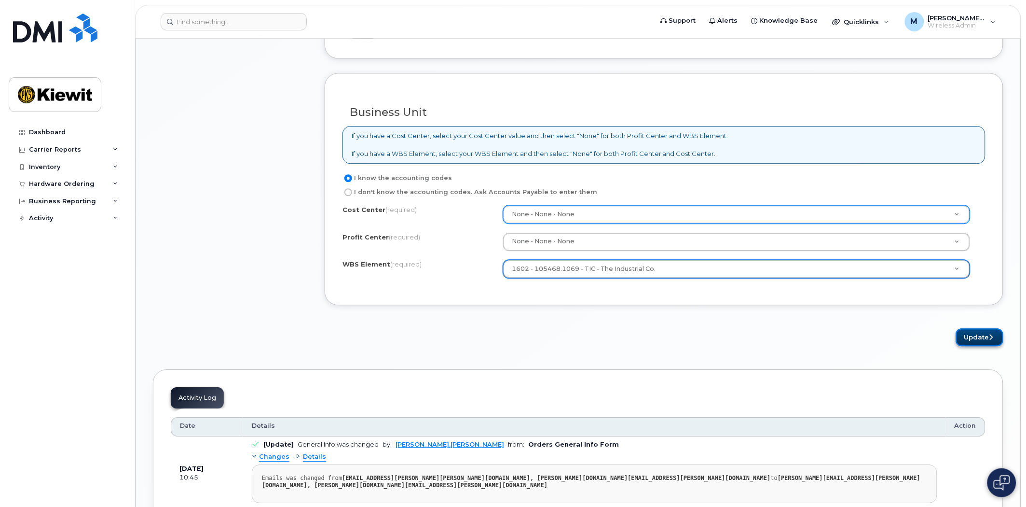
click at [968, 334] on button "Update" at bounding box center [979, 337] width 47 height 18
click at [411, 235] on span "(required)" at bounding box center [404, 237] width 31 height 8
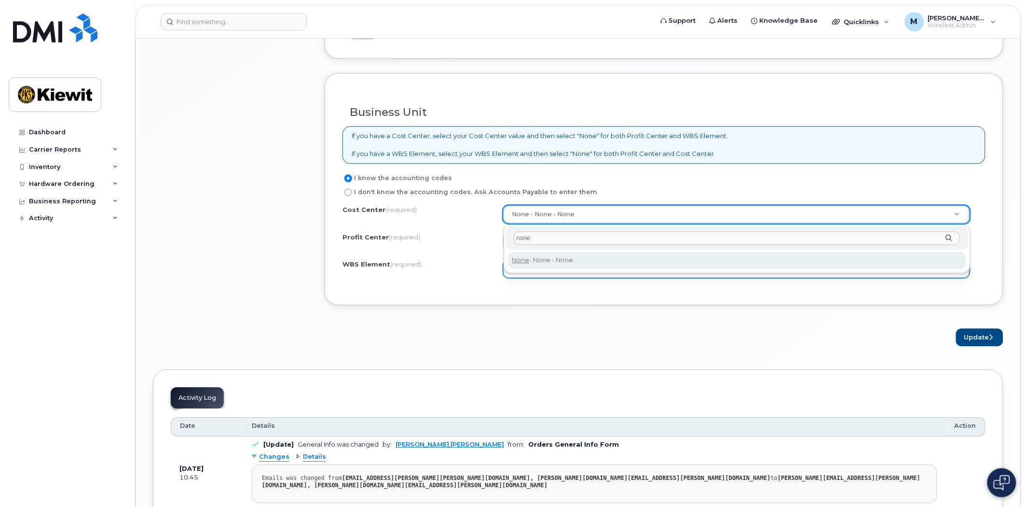
type input "none"
type input "None"
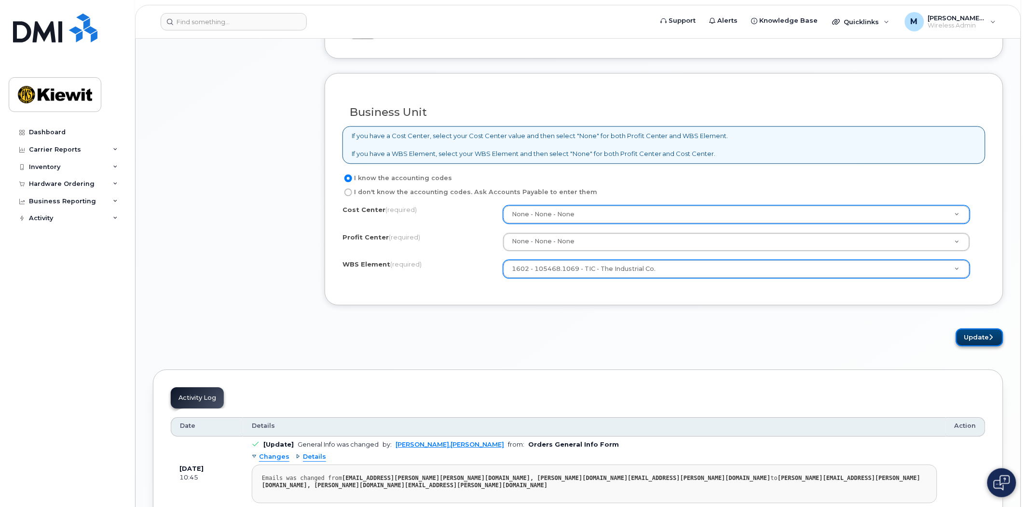
click at [978, 339] on button "Update" at bounding box center [979, 337] width 47 height 18
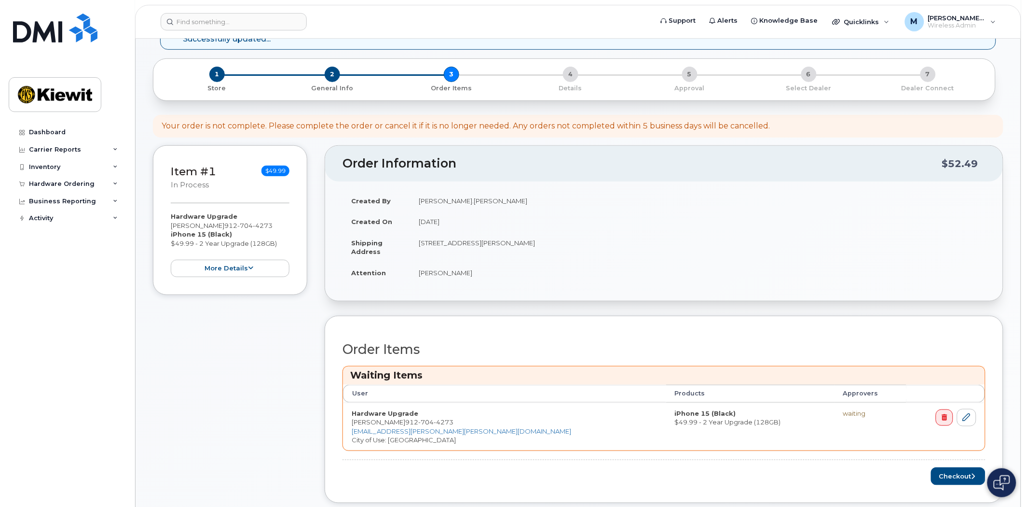
scroll to position [375, 0]
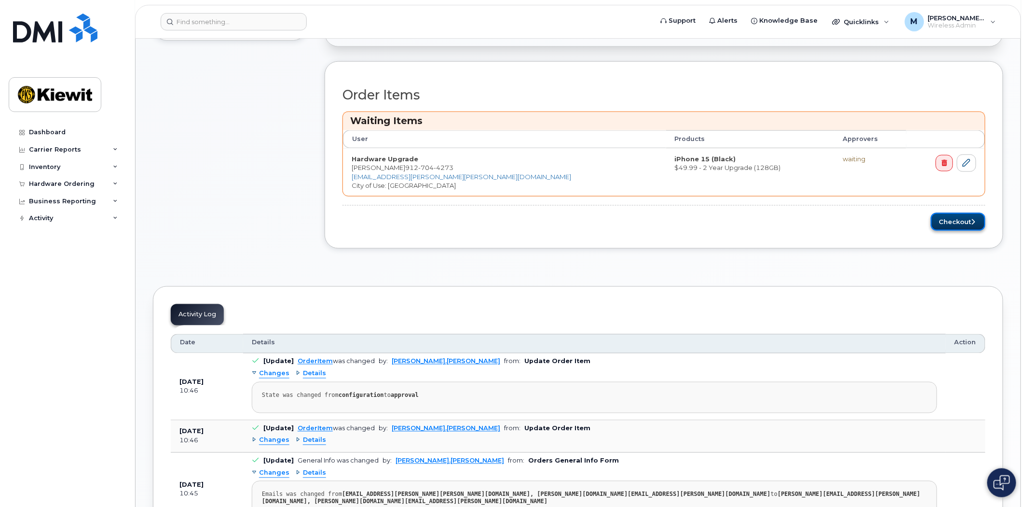
click at [962, 219] on button "Checkout" at bounding box center [958, 222] width 55 height 18
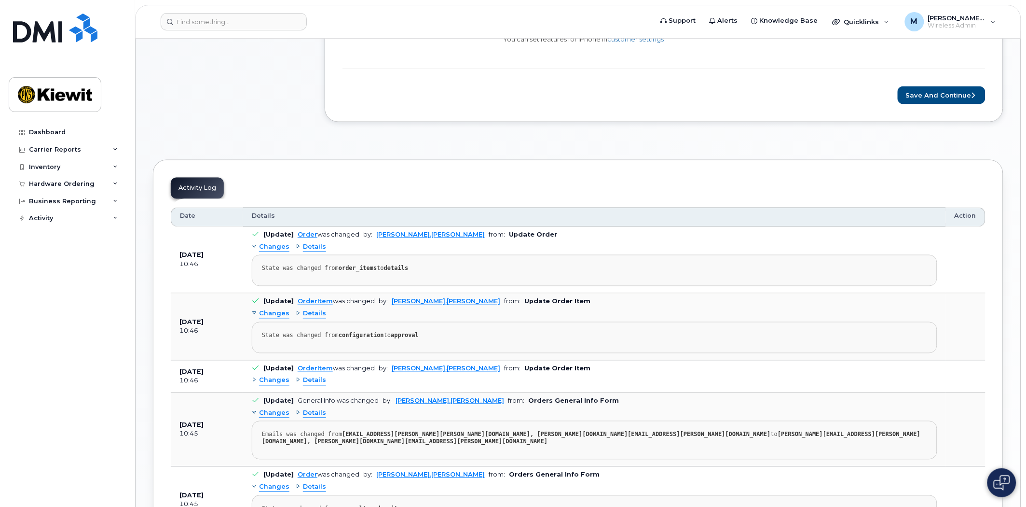
scroll to position [268, 0]
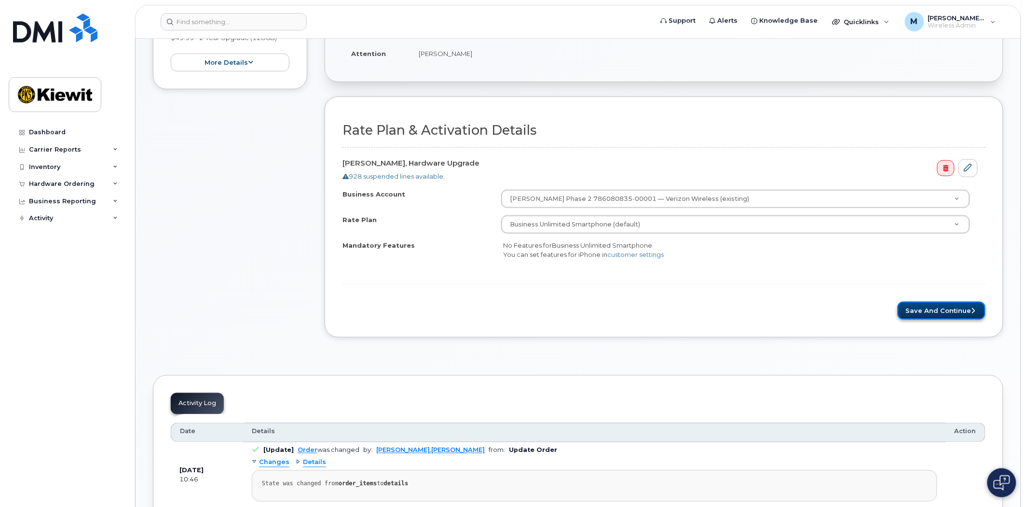
click at [944, 309] on button "Save and Continue" at bounding box center [942, 311] width 88 height 18
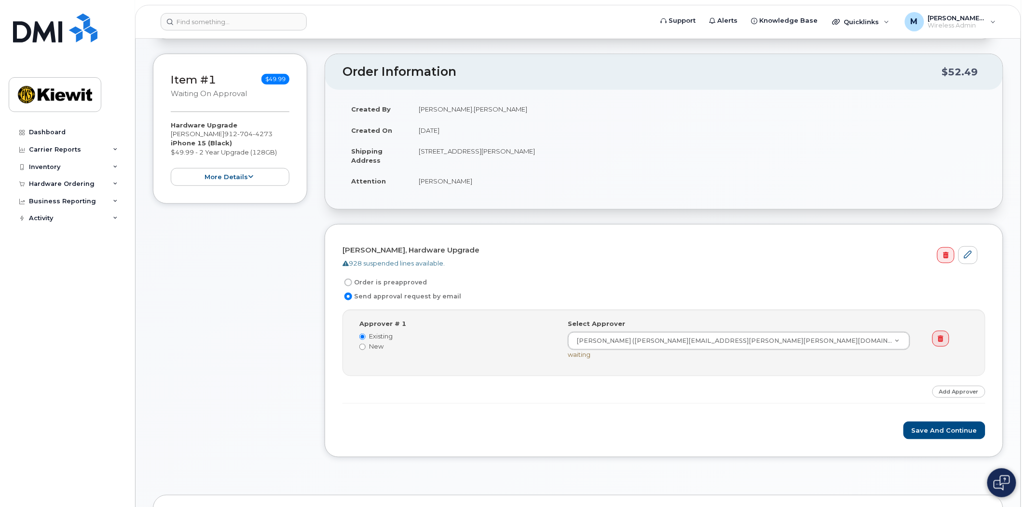
scroll to position [375, 0]
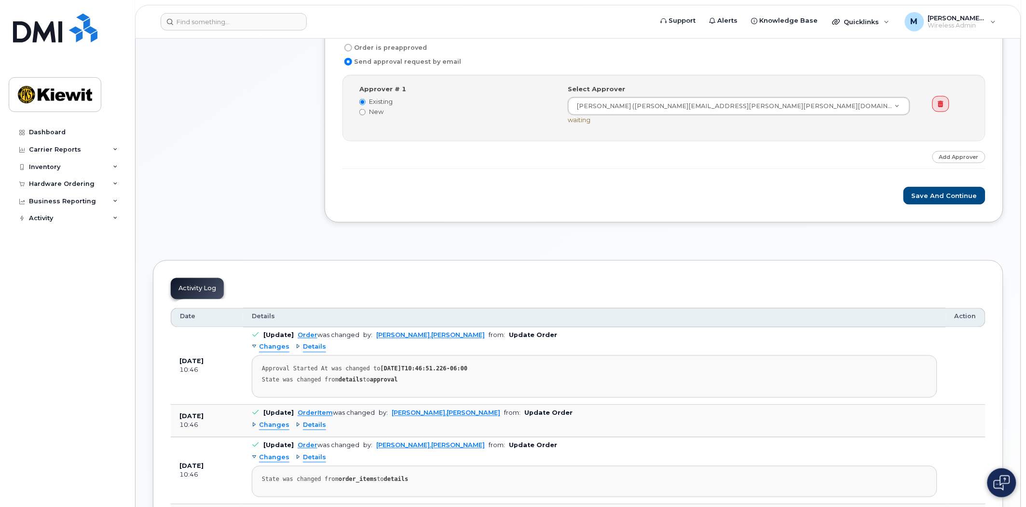
click at [946, 183] on form "Charles Cowart, Hardware Upgrade 928 suspended lines available. Order is preapp…" at bounding box center [664, 105] width 643 height 197
click at [943, 196] on button "Save and Continue" at bounding box center [945, 196] width 82 height 18
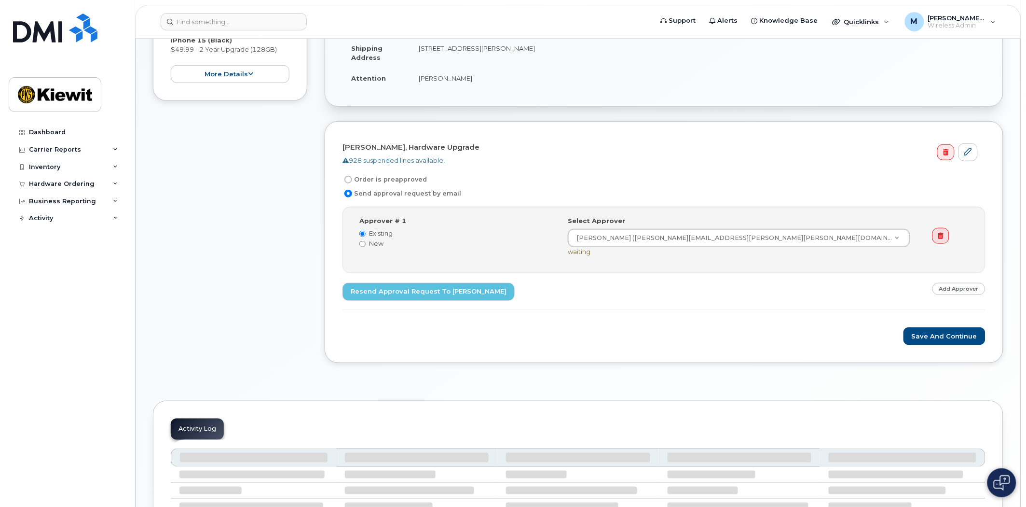
scroll to position [391, 0]
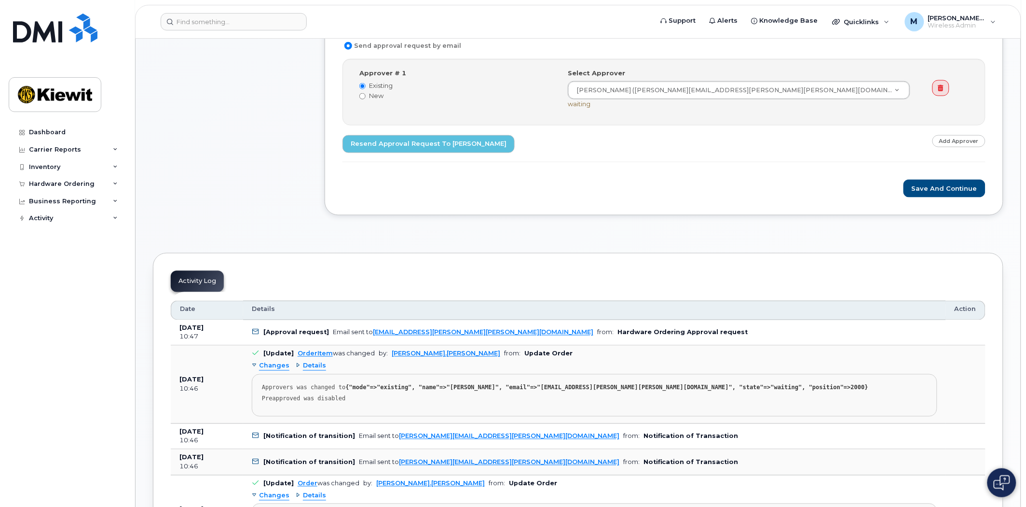
click at [626, 74] on div "Select Approver Grace Coomes (GRACE.COOMES@KIEWIT.COM)" at bounding box center [739, 84] width 343 height 31
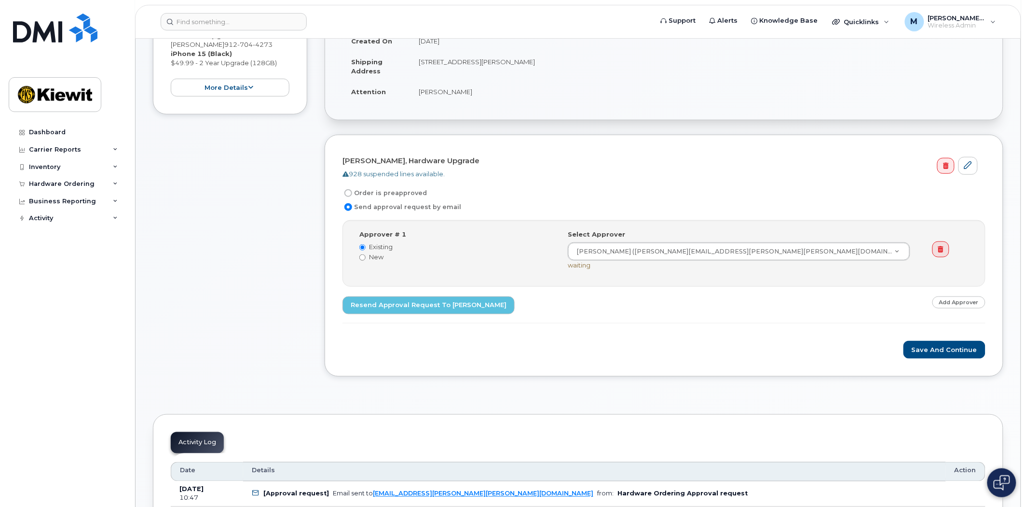
click at [346, 194] on input "Order is preapproved" at bounding box center [349, 193] width 8 height 8
radio input "true"
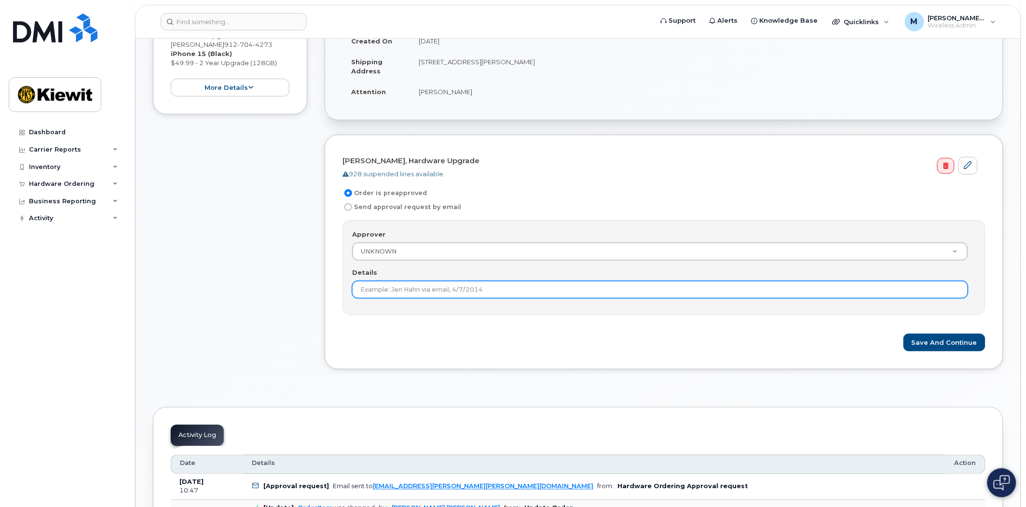
click at [420, 290] on input "Details" at bounding box center [660, 289] width 616 height 17
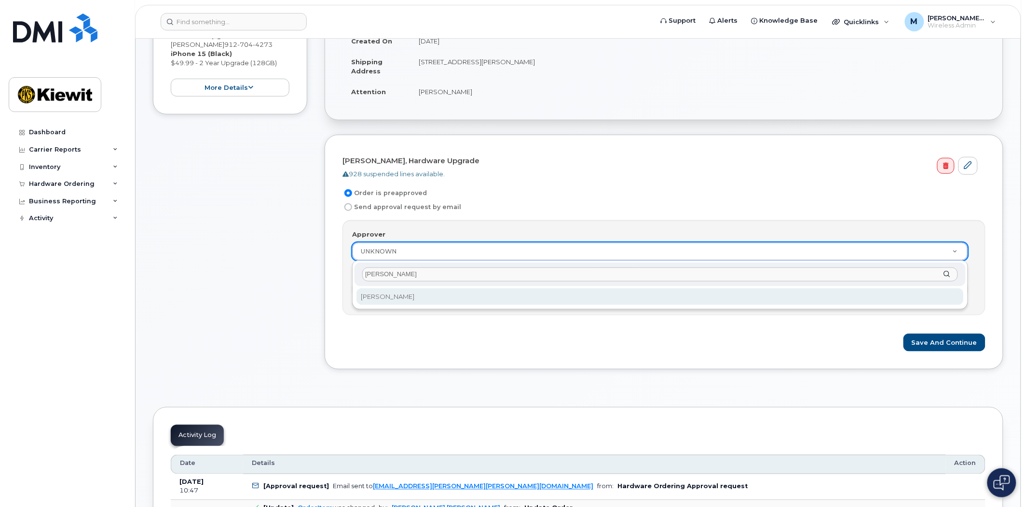
type input "melissa arnsd"
select select "2177753"
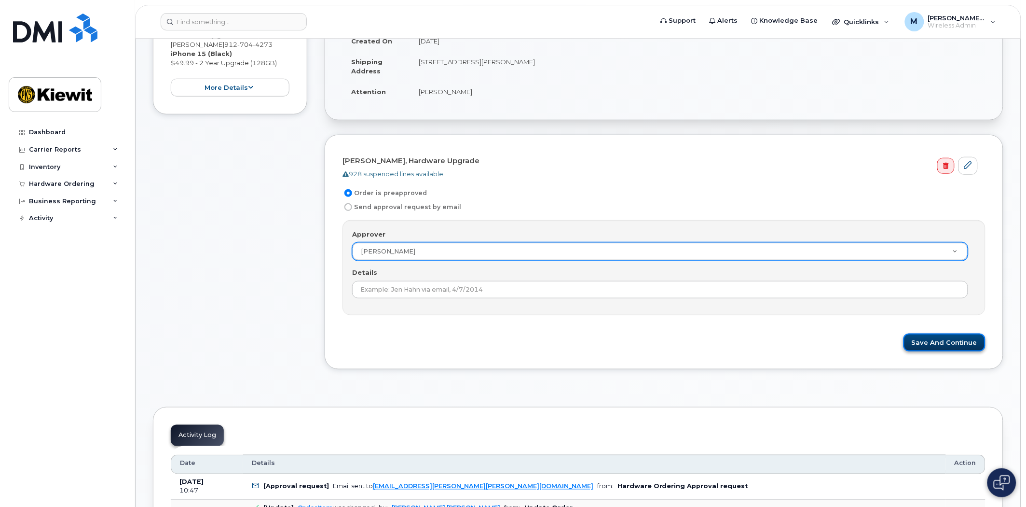
click at [935, 334] on button "Save and Continue" at bounding box center [945, 342] width 82 height 18
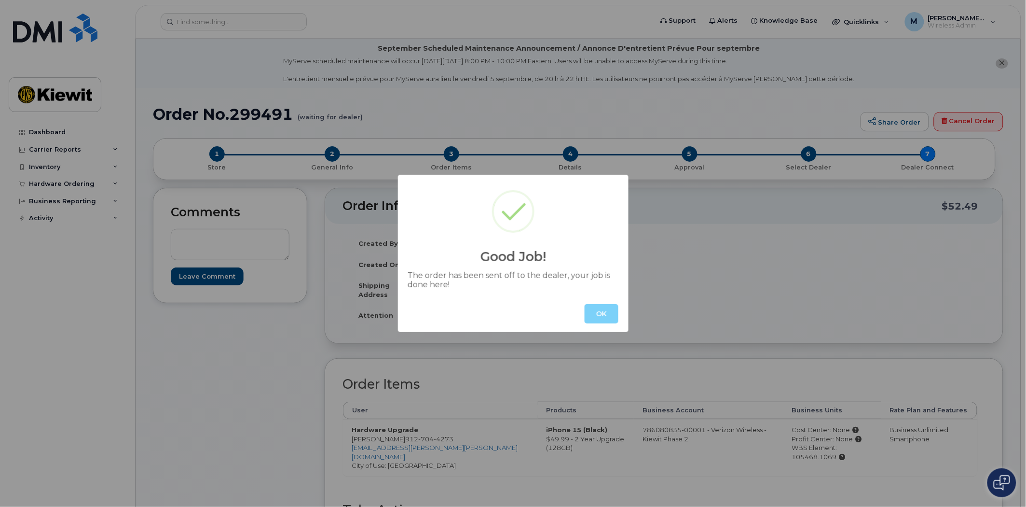
click at [595, 303] on div "OK" at bounding box center [513, 313] width 231 height 37
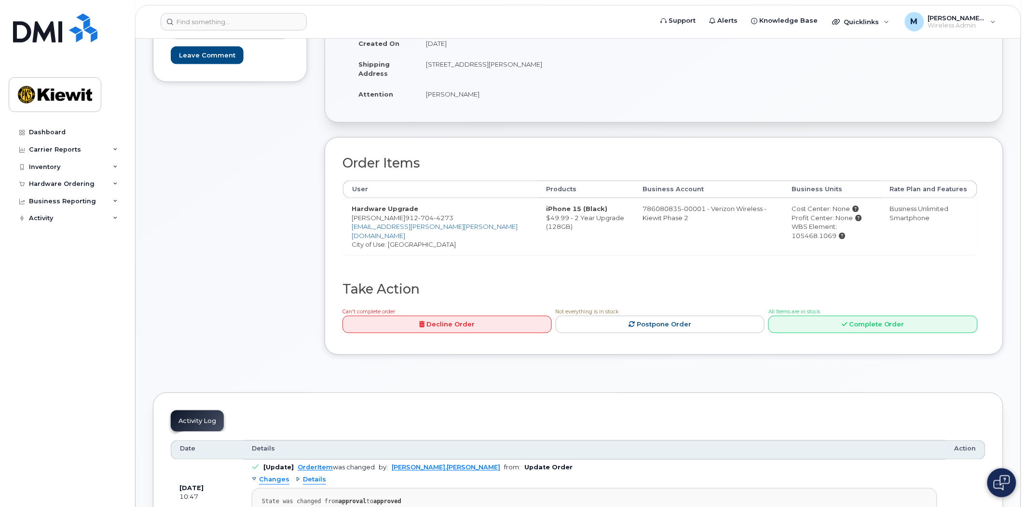
scroll to position [375, 0]
